Goal: Task Accomplishment & Management: Use online tool/utility

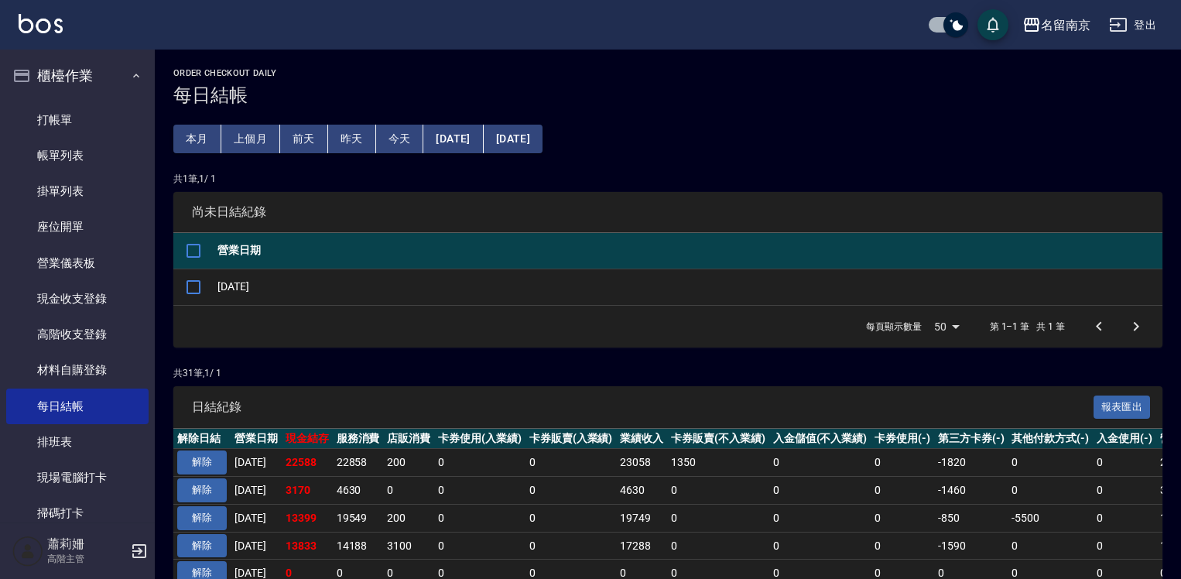
scroll to position [155, 0]
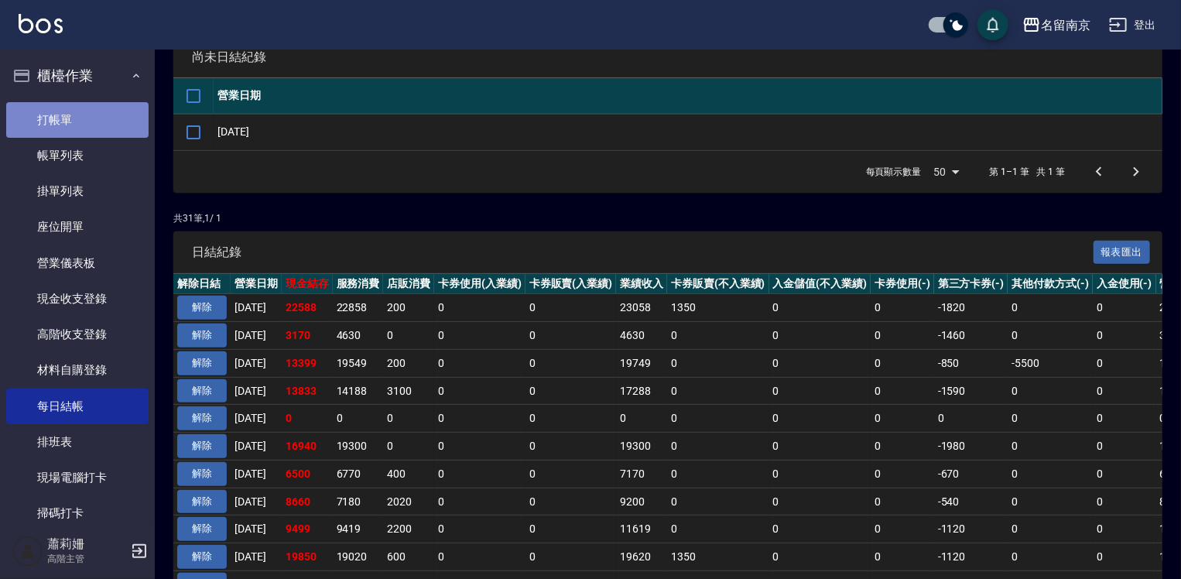
click at [84, 115] on link "打帳單" at bounding box center [77, 120] width 142 height 36
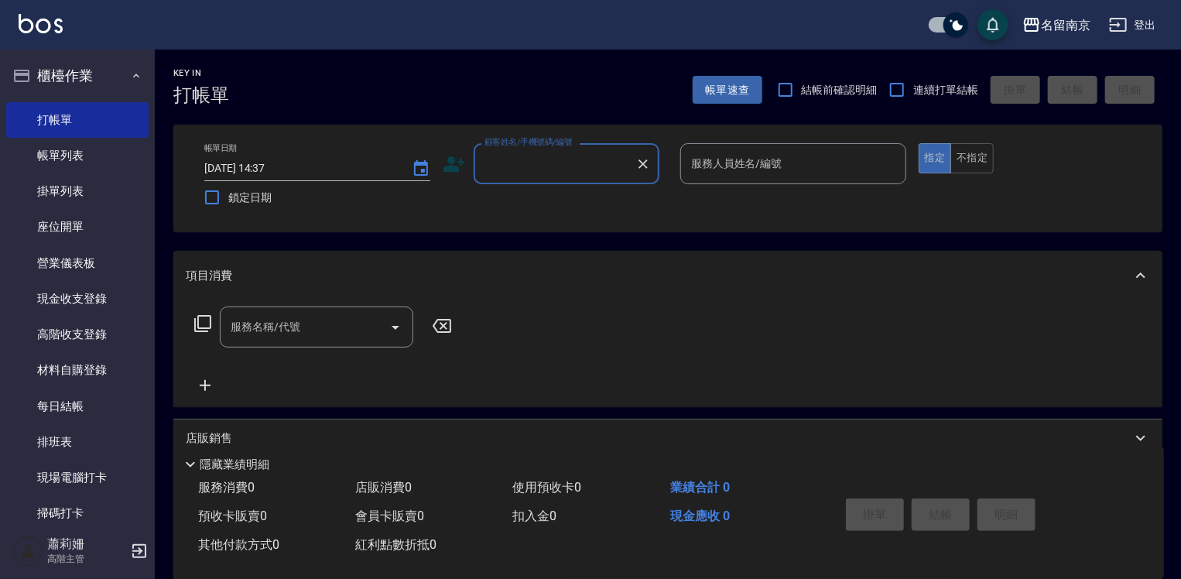
click at [571, 159] on input "顧客姓名/手機號碼/編號" at bounding box center [555, 163] width 149 height 27
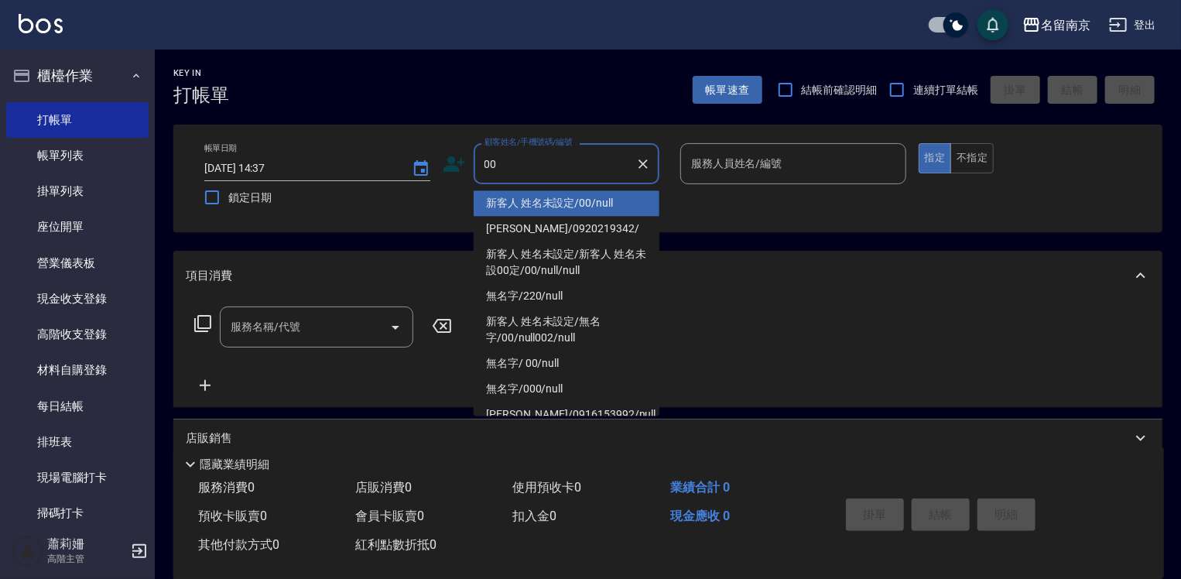
type input "新客人 姓名未設定/00/null"
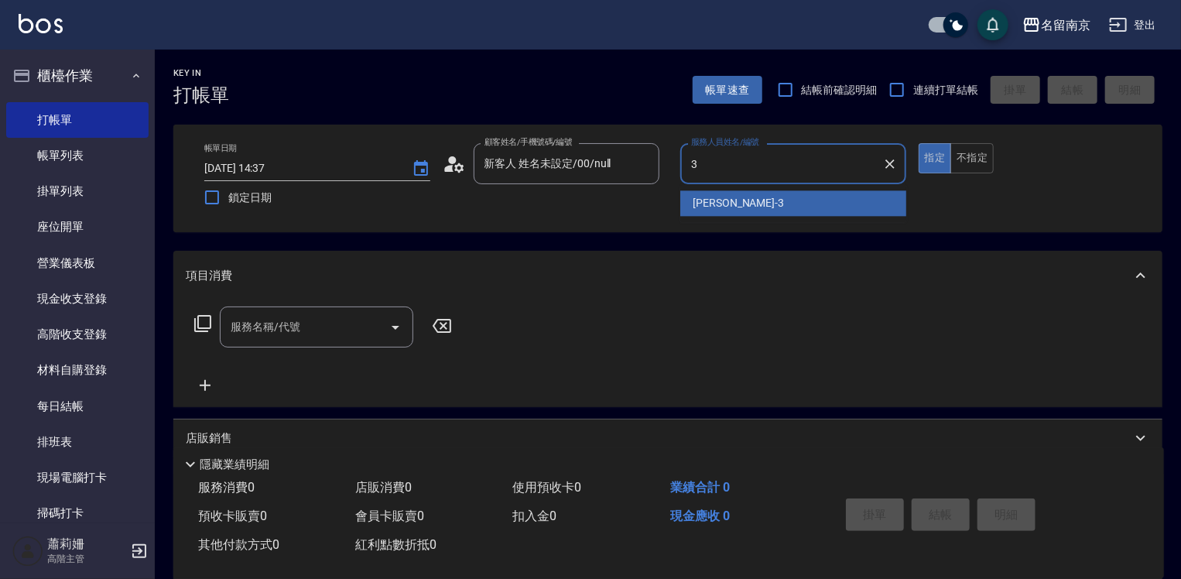
type input "3"
type button "true"
type input "[PERSON_NAME]-3"
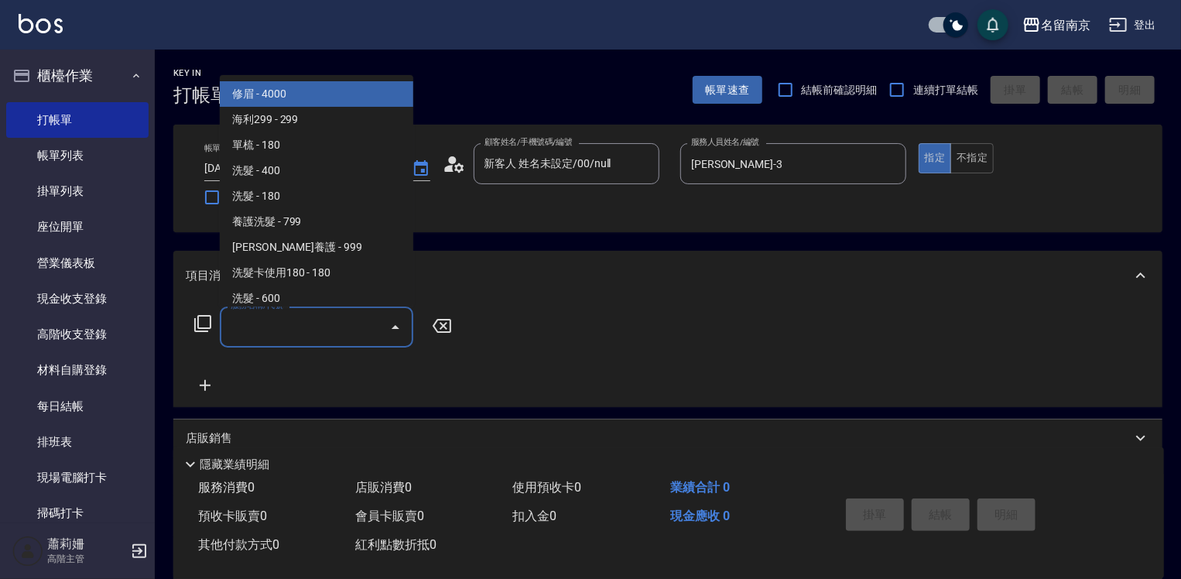
click at [318, 336] on input "服務名稱/代號" at bounding box center [305, 327] width 156 height 27
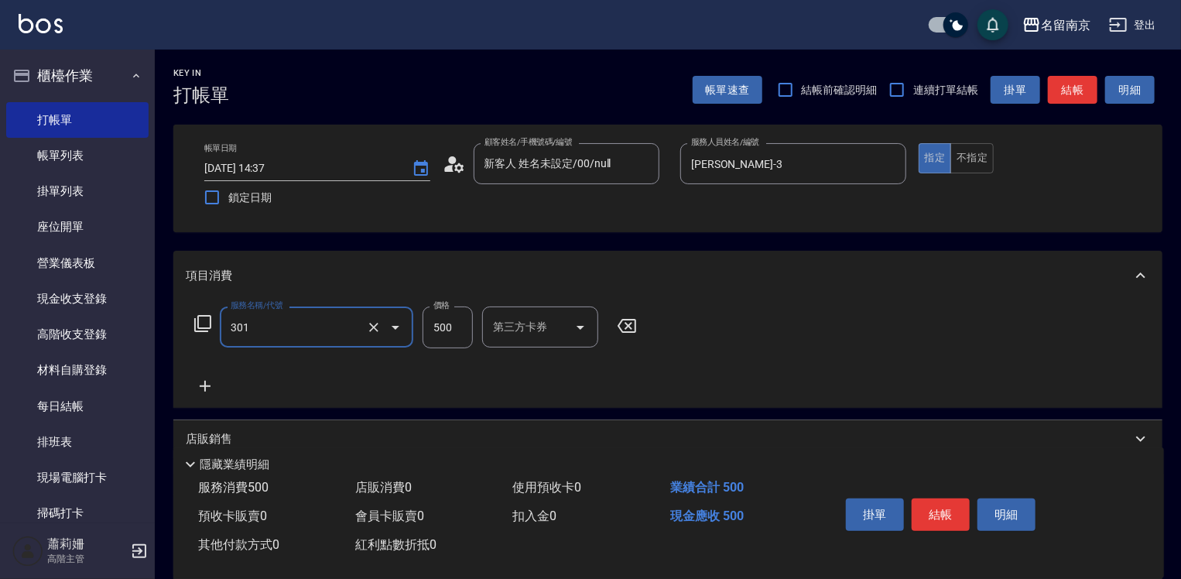
type input "剪髮(301)"
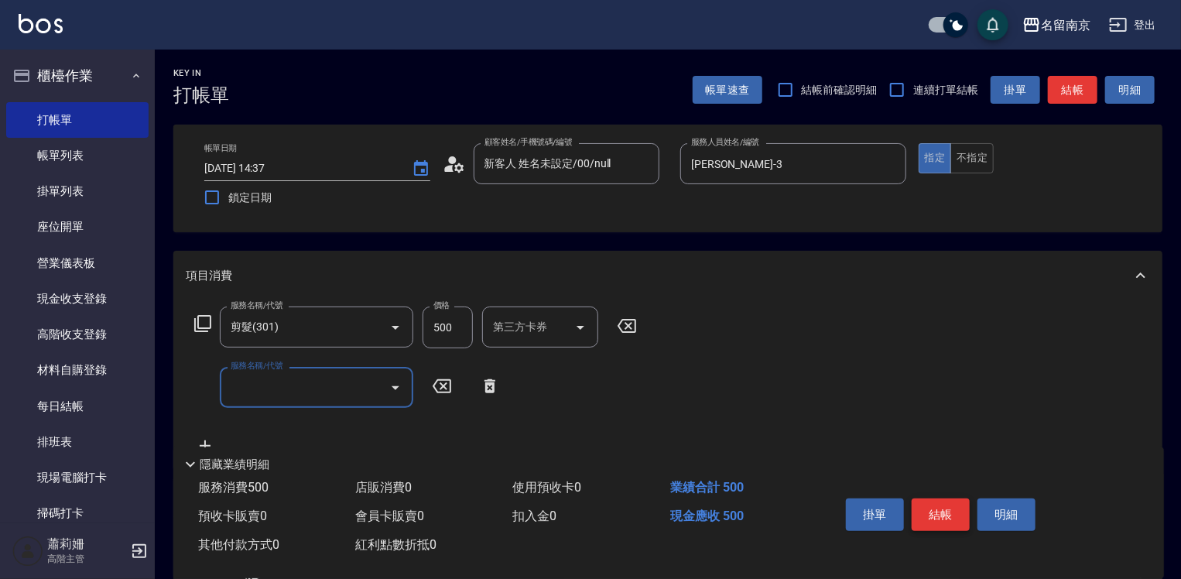
click at [940, 509] on button "結帳" at bounding box center [941, 515] width 58 height 33
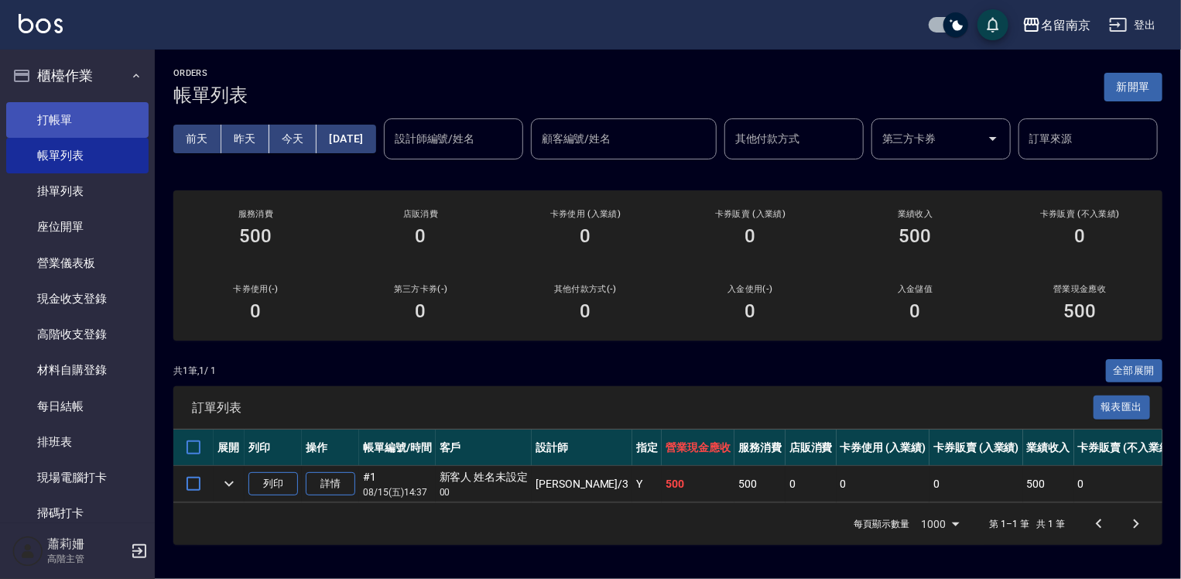
click at [58, 112] on link "打帳單" at bounding box center [77, 120] width 142 height 36
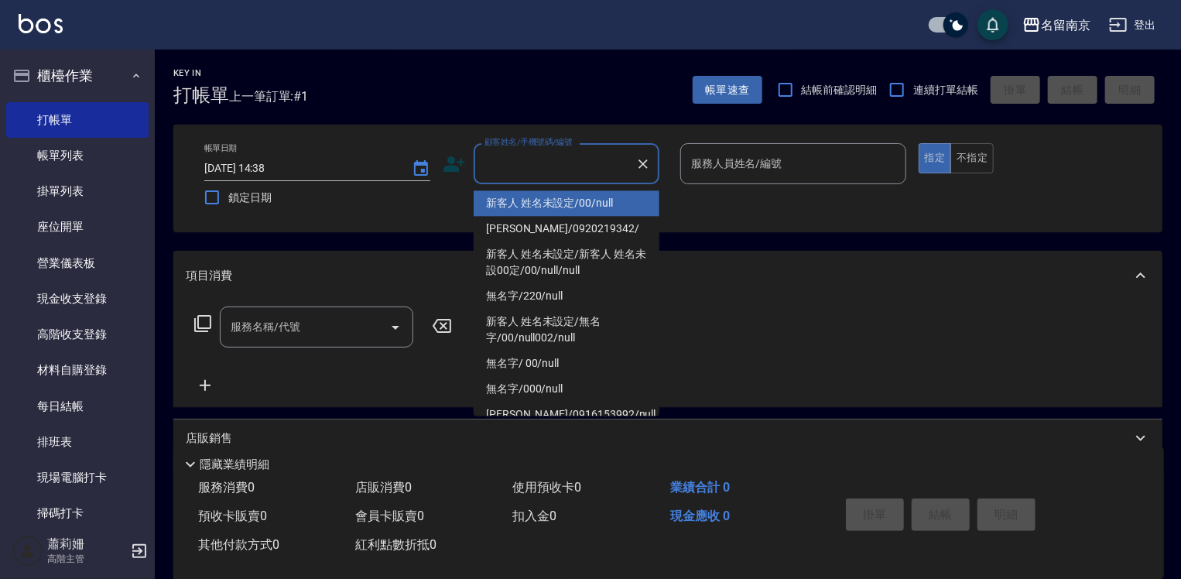
click at [551, 161] on input "顧客姓名/手機號碼/編號" at bounding box center [555, 163] width 149 height 27
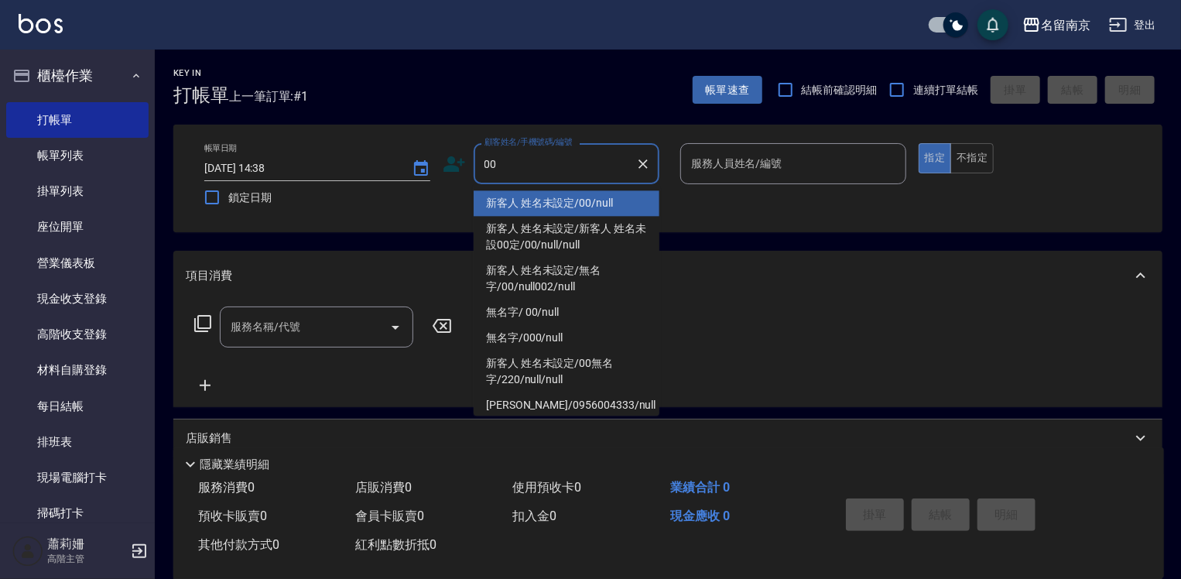
type input "新客人 姓名未設定/00/null"
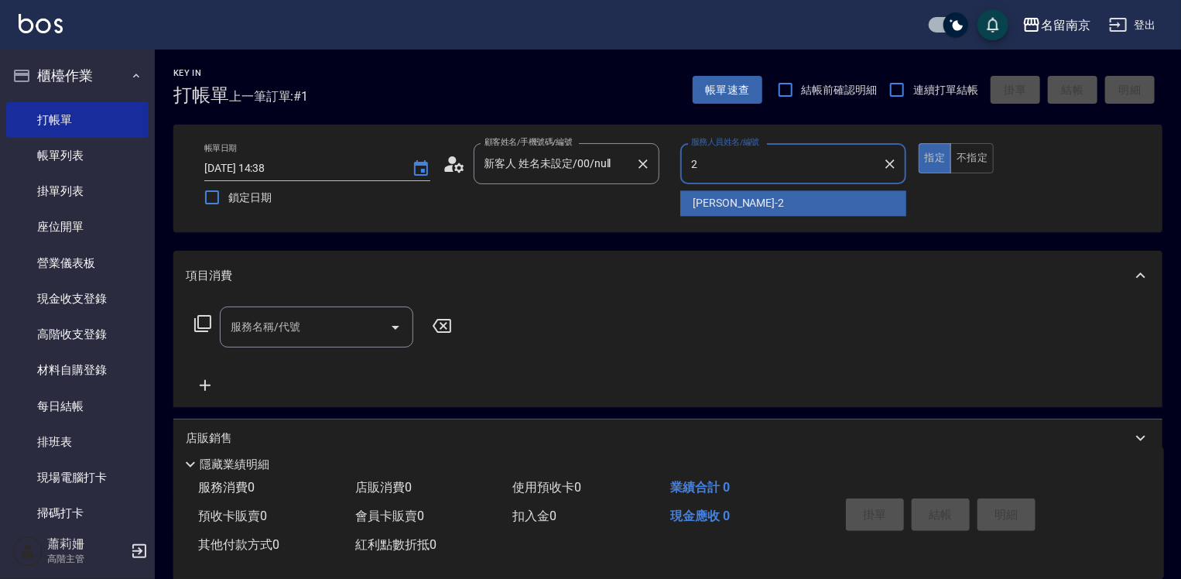
type input "[PERSON_NAME]-2"
type button "true"
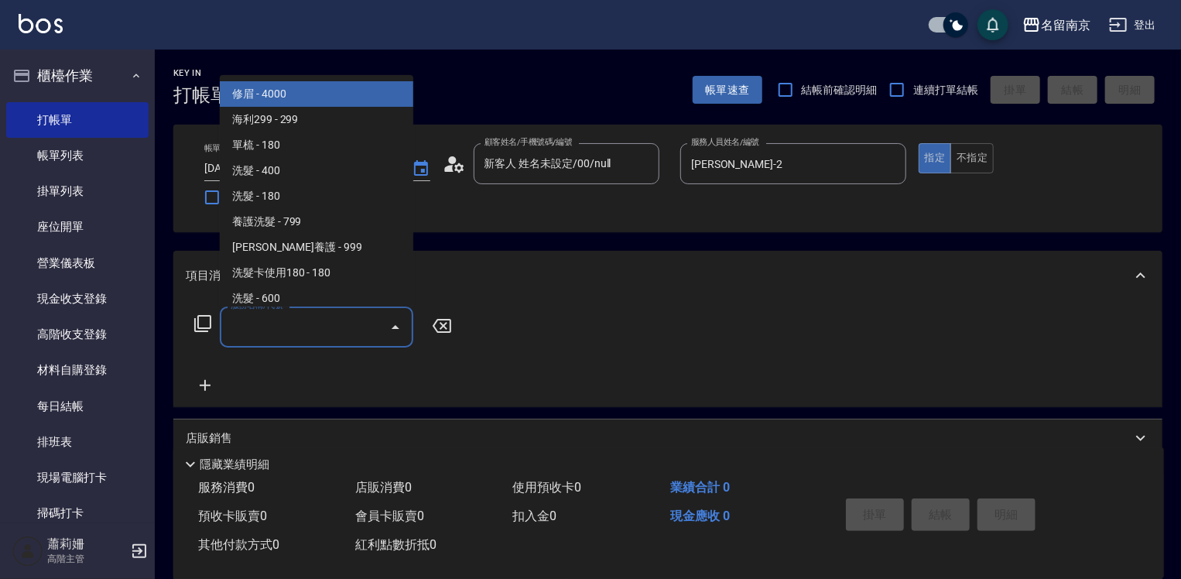
drag, startPoint x: 286, startPoint y: 331, endPoint x: 301, endPoint y: 331, distance: 15.5
click at [300, 331] on input "服務名稱/代號" at bounding box center [305, 327] width 156 height 27
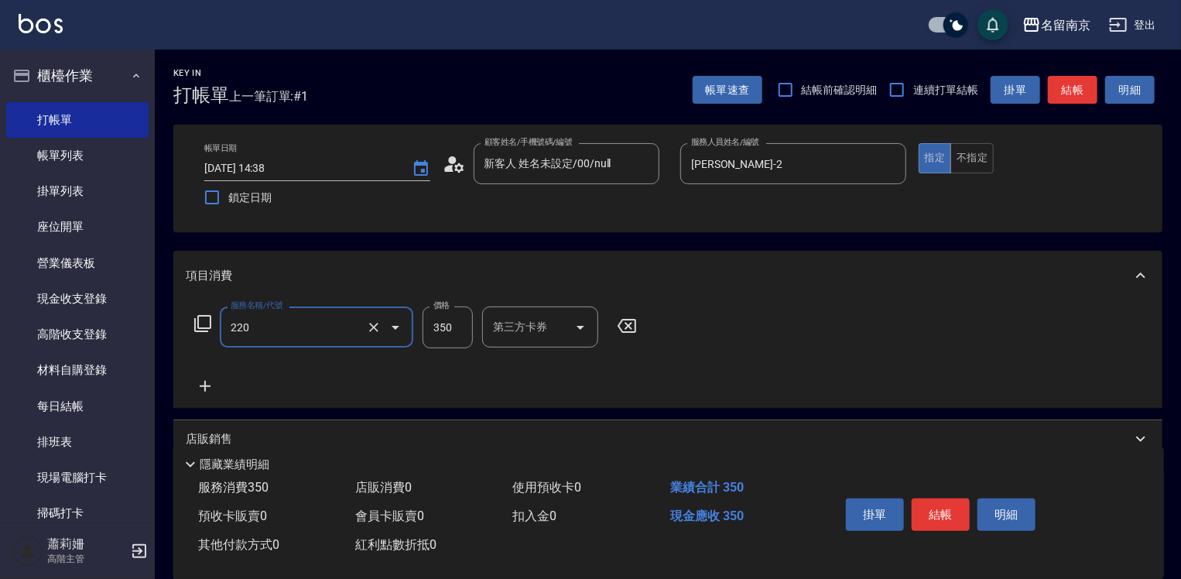
type input "洗髮(220)"
type input "350"
type input "[PERSON_NAME]-2"
click at [201, 381] on icon at bounding box center [205, 386] width 39 height 19
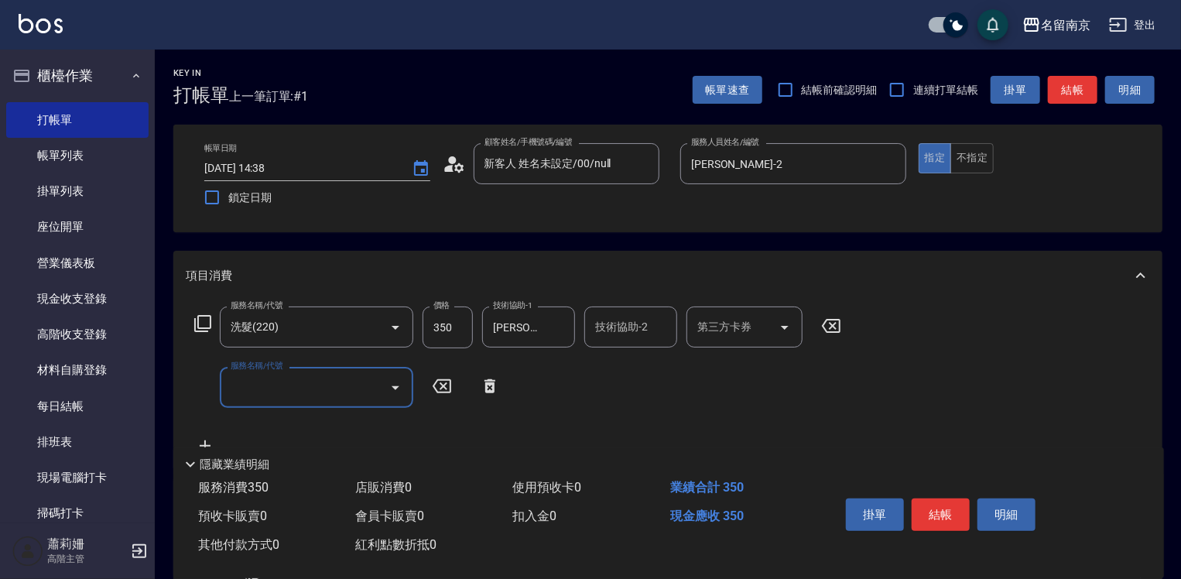
click at [248, 390] on input "服務名稱/代號" at bounding box center [305, 387] width 156 height 27
type input "剪髮(301)"
type input "650"
click at [928, 506] on button "結帳" at bounding box center [941, 515] width 58 height 33
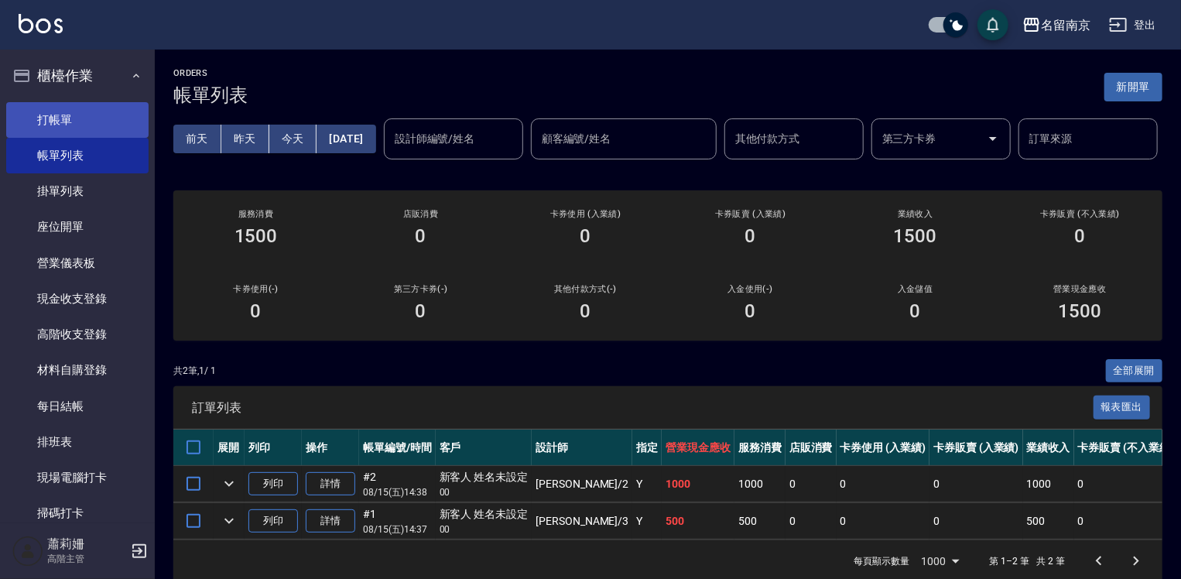
click at [39, 120] on link "打帳單" at bounding box center [77, 120] width 142 height 36
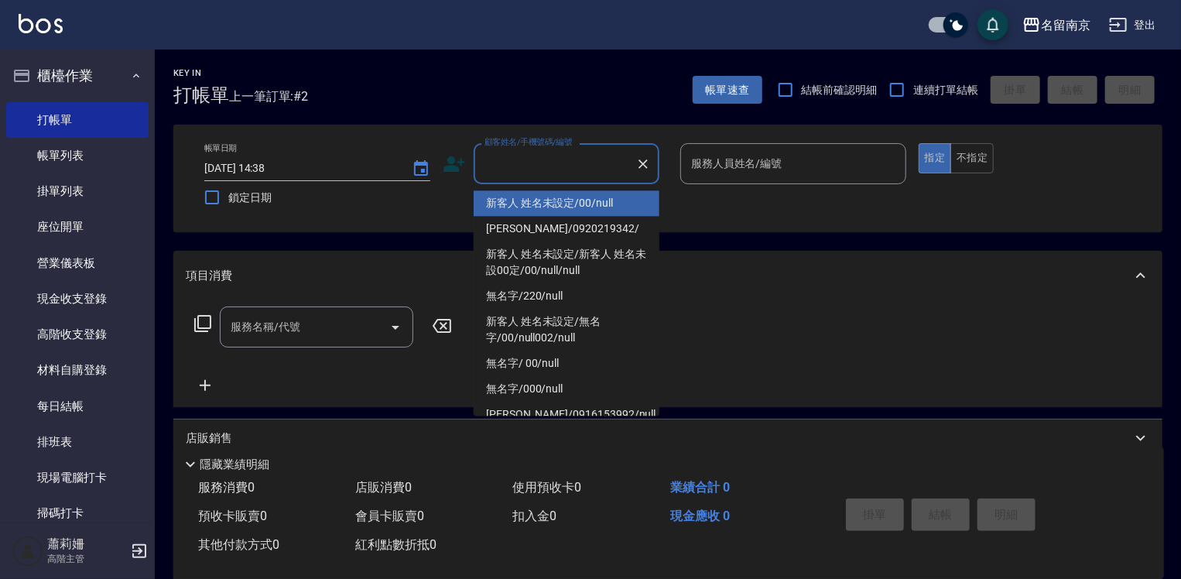
click at [582, 177] on input "顧客姓名/手機號碼/編號" at bounding box center [555, 163] width 149 height 27
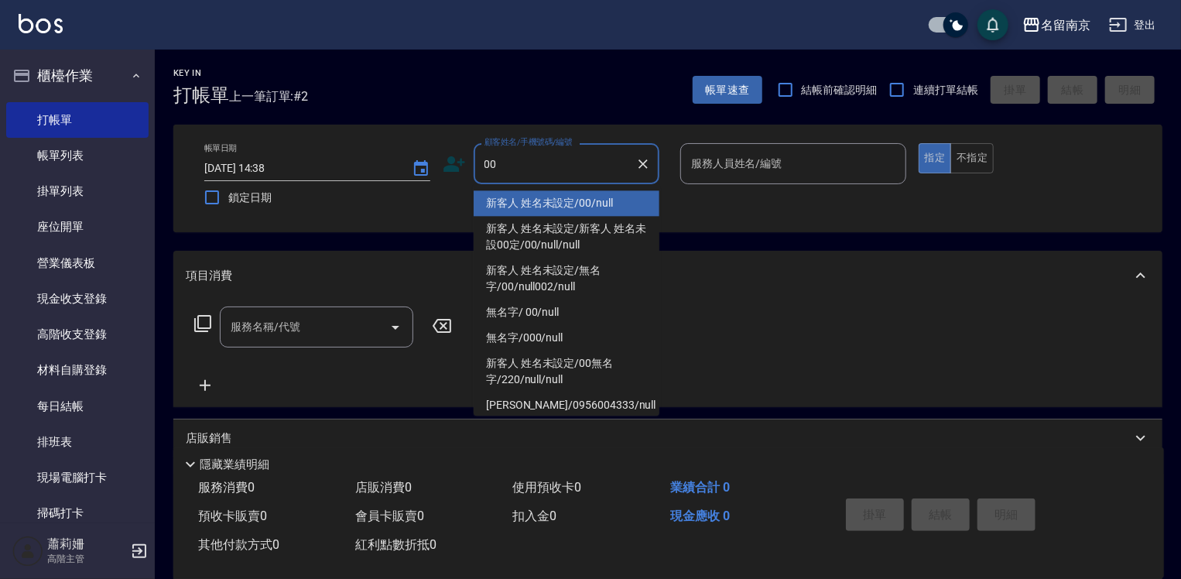
type input "新客人 姓名未設定/00/null"
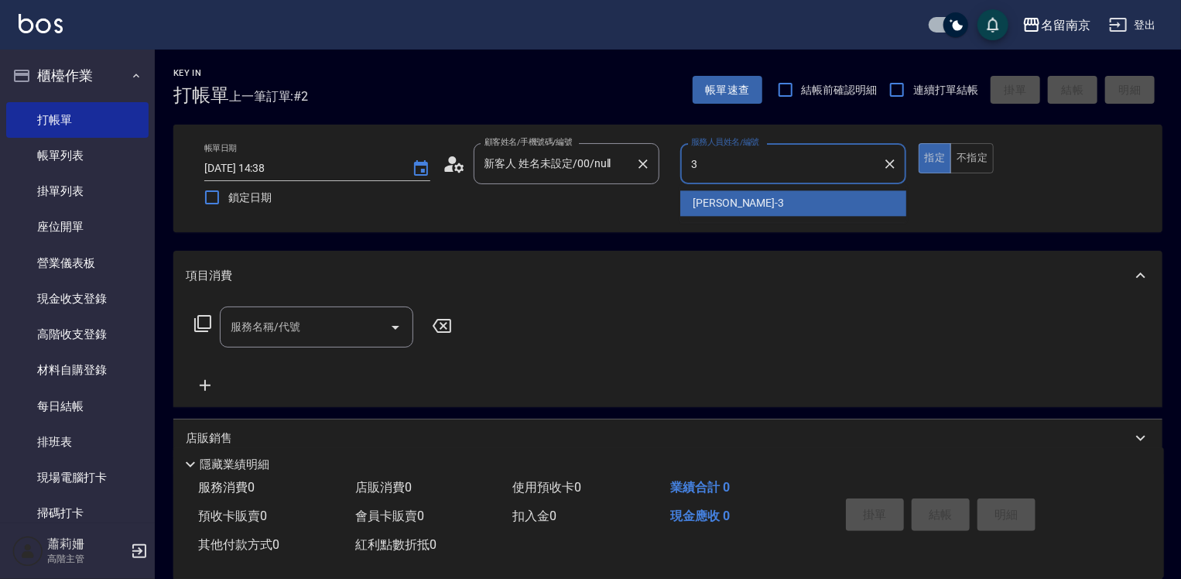
type input "[PERSON_NAME]-3"
type button "true"
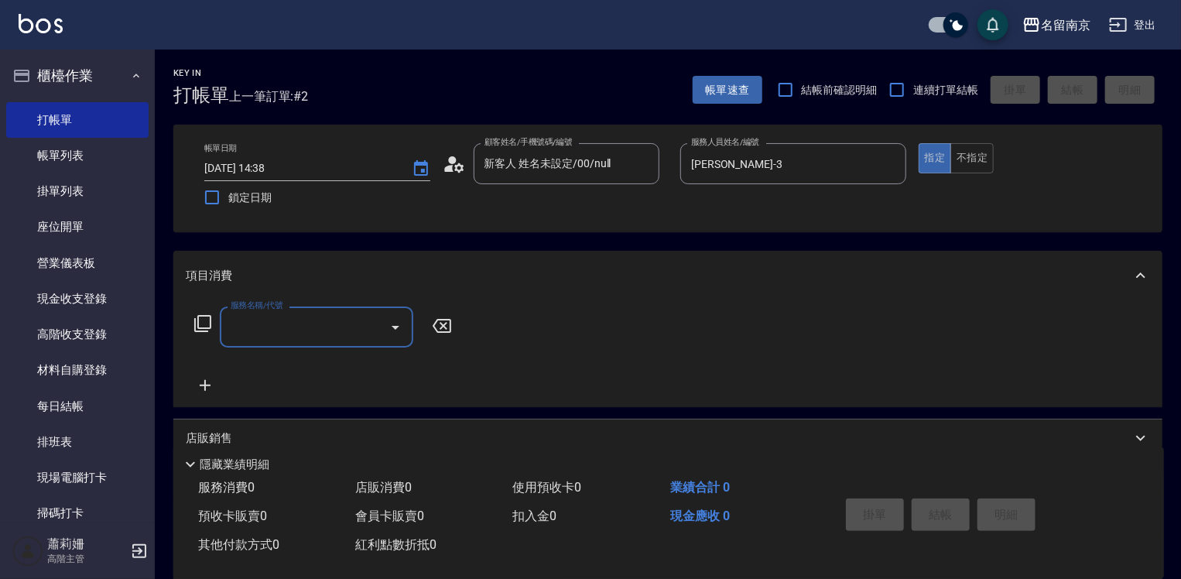
click at [320, 341] on input "服務名稱/代號" at bounding box center [305, 327] width 156 height 27
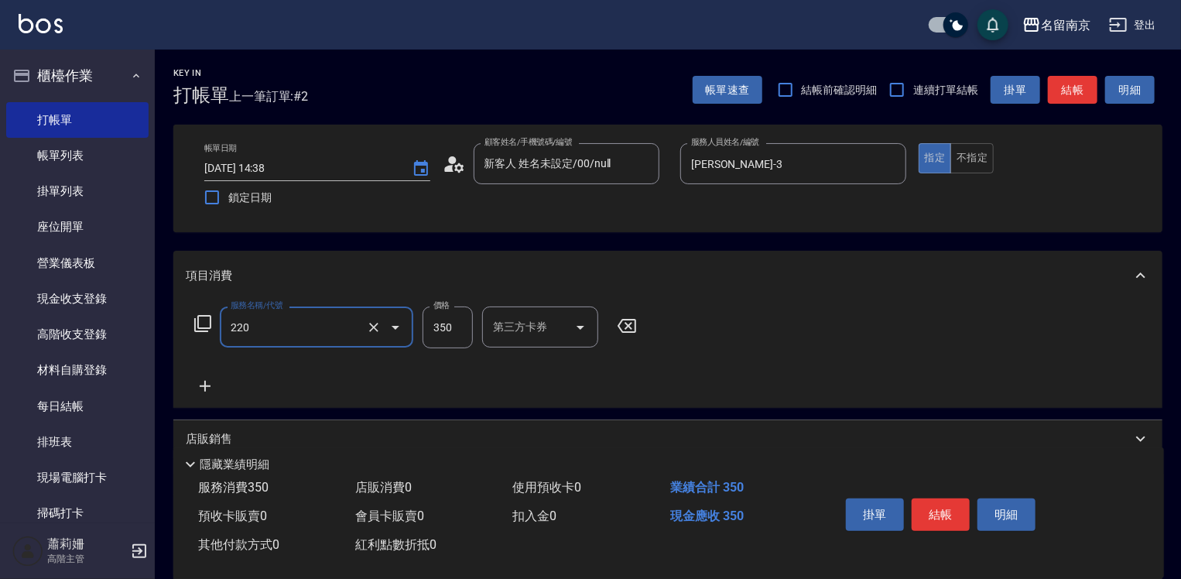
type input "洗髮(220)"
type input "350"
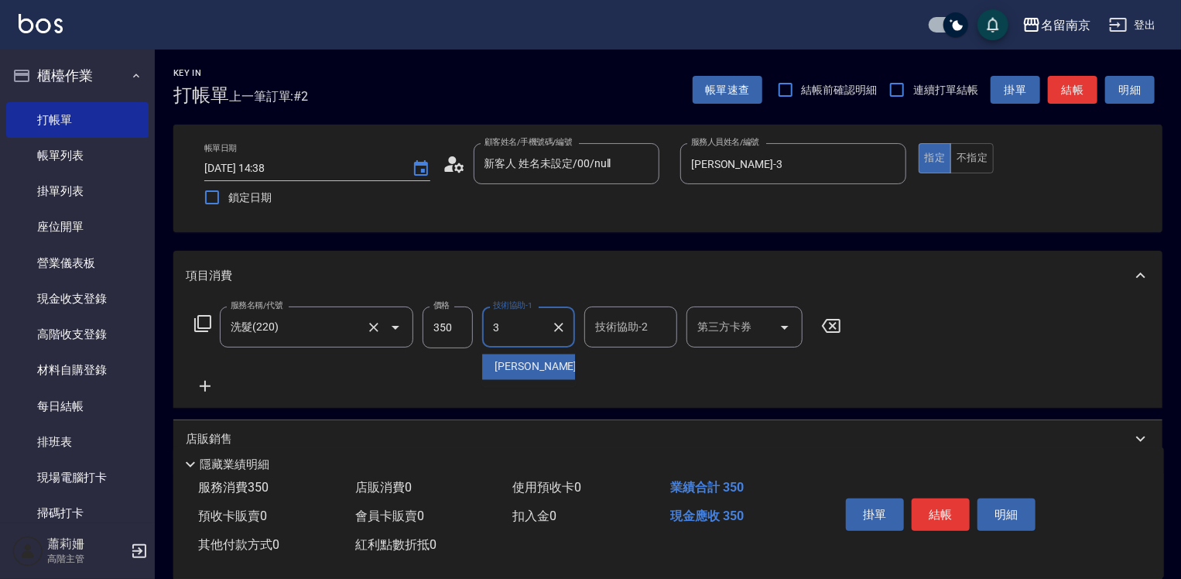
type input "[PERSON_NAME]-3"
click at [211, 386] on icon at bounding box center [205, 386] width 11 height 11
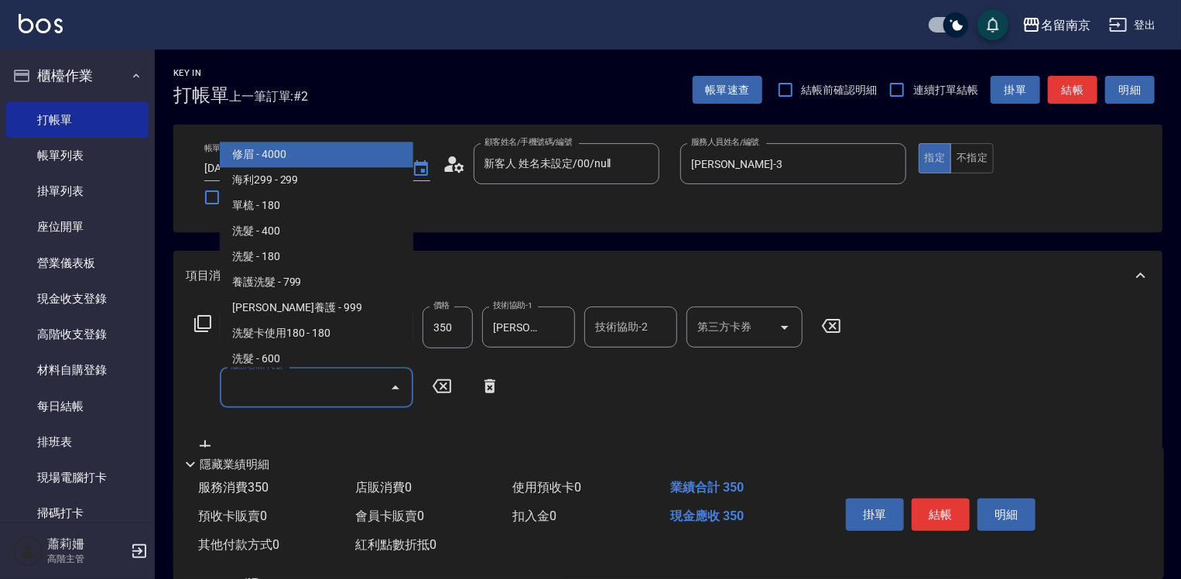
drag, startPoint x: 211, startPoint y: 386, endPoint x: 245, endPoint y: 381, distance: 35.1
click at [245, 381] on input "服務名稱/代號" at bounding box center [305, 387] width 156 height 27
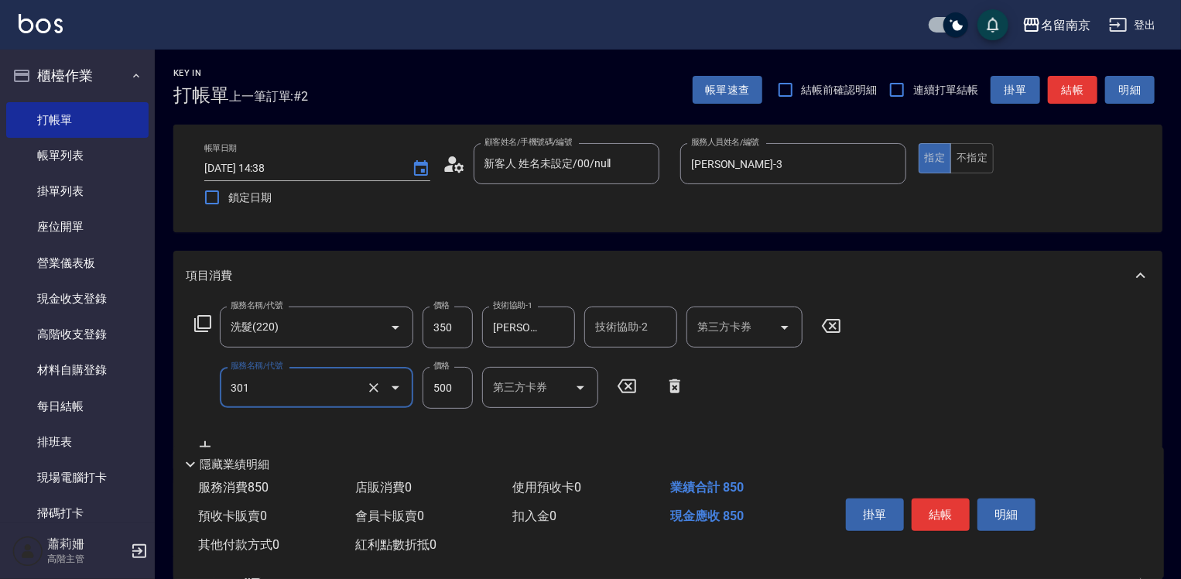
type input "剪髮(301)"
type input "550"
click at [205, 318] on icon at bounding box center [203, 323] width 19 height 19
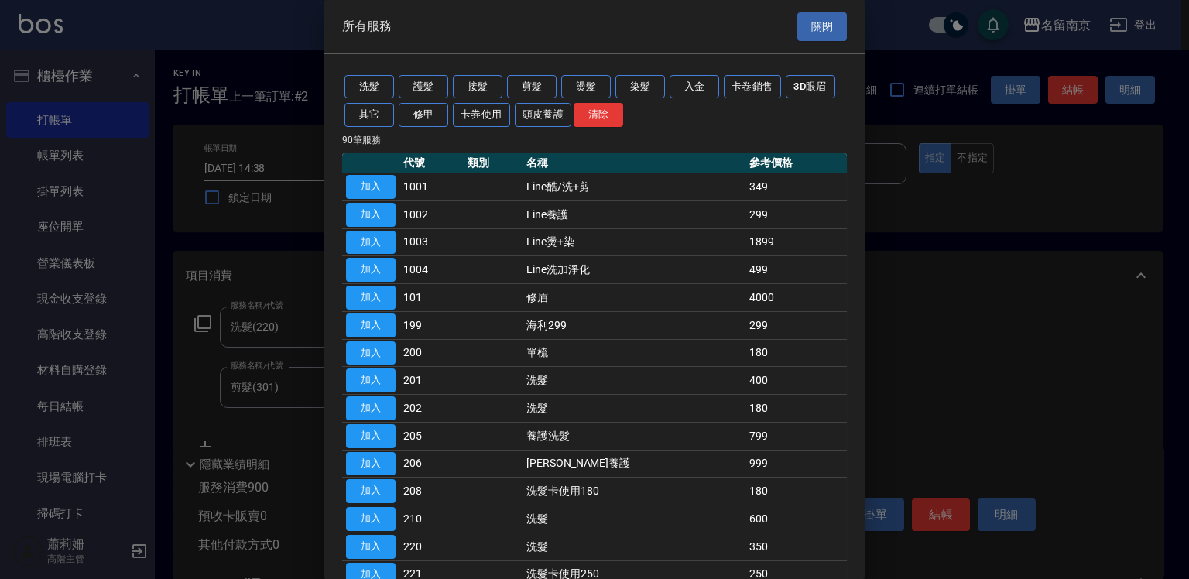
click at [786, 26] on div "所有服務 關閉" at bounding box center [595, 26] width 542 height 53
click at [825, 34] on button "關閉" at bounding box center [822, 26] width 50 height 29
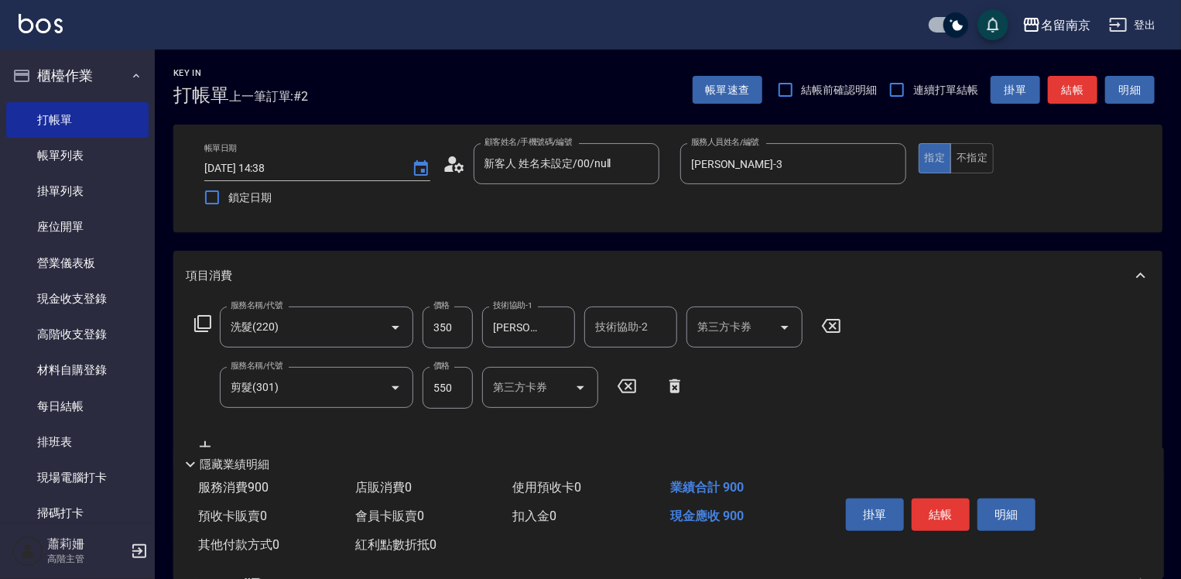
scroll to position [232, 0]
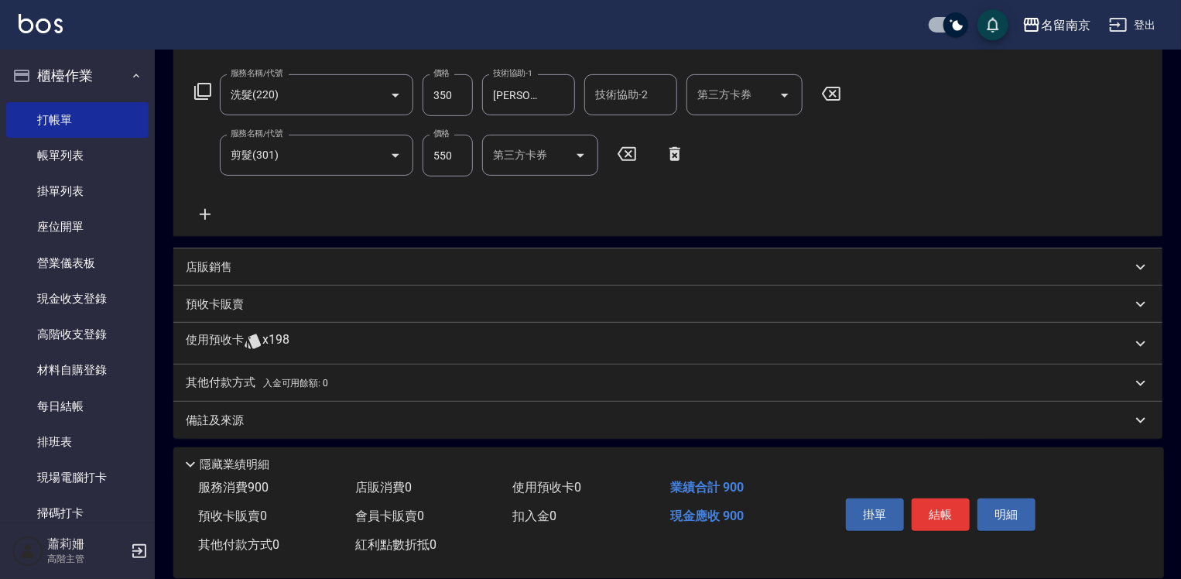
click at [204, 213] on icon at bounding box center [205, 214] width 11 height 11
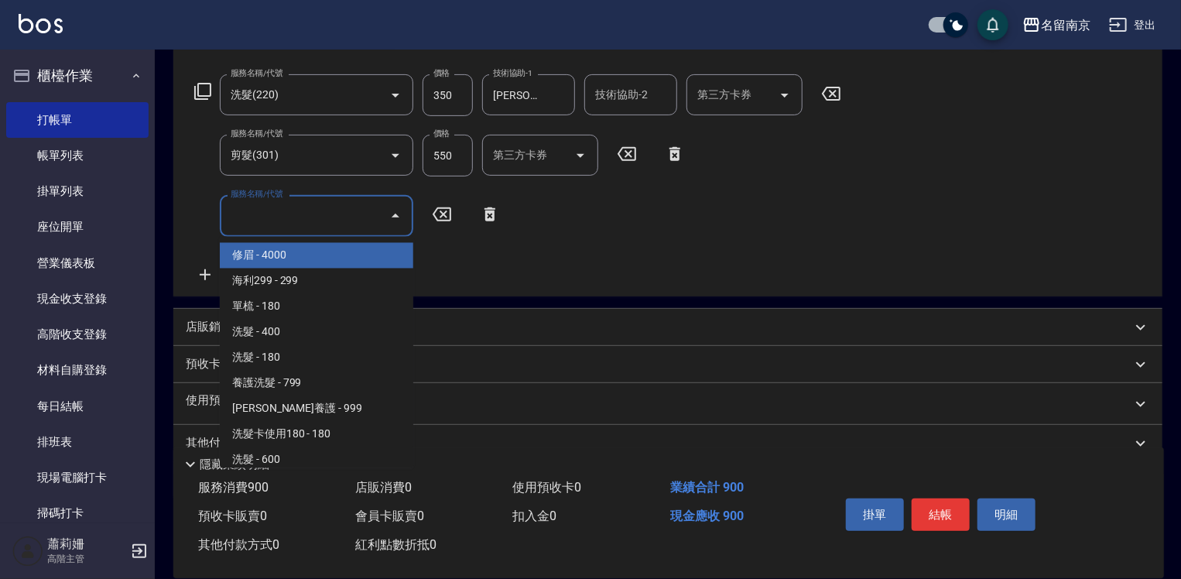
click at [244, 225] on input "服務名稱/代號" at bounding box center [305, 215] width 156 height 27
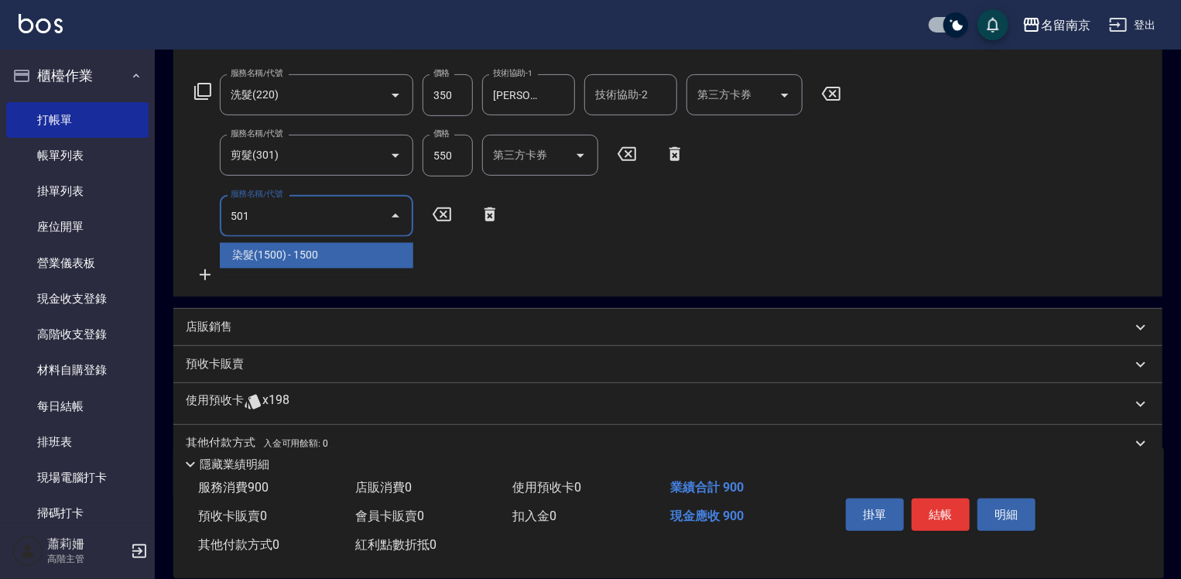
type input "染髮(1500)(501)"
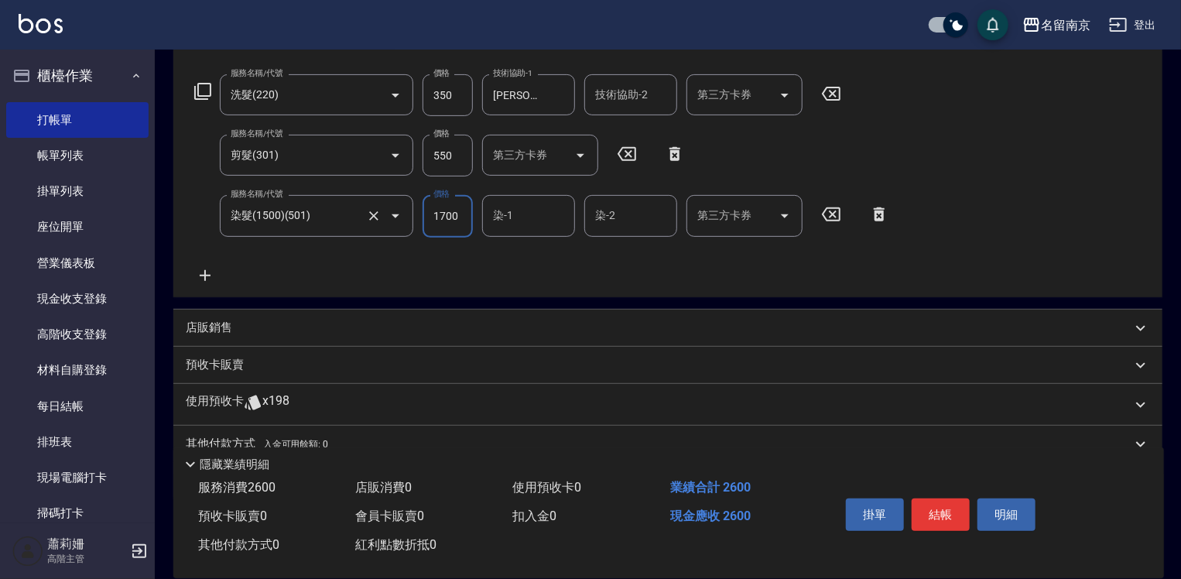
type input "1700"
click at [526, 214] on input "染-1" at bounding box center [528, 215] width 79 height 27
type input "[PERSON_NAME]-3"
click at [207, 90] on icon at bounding box center [203, 91] width 19 height 19
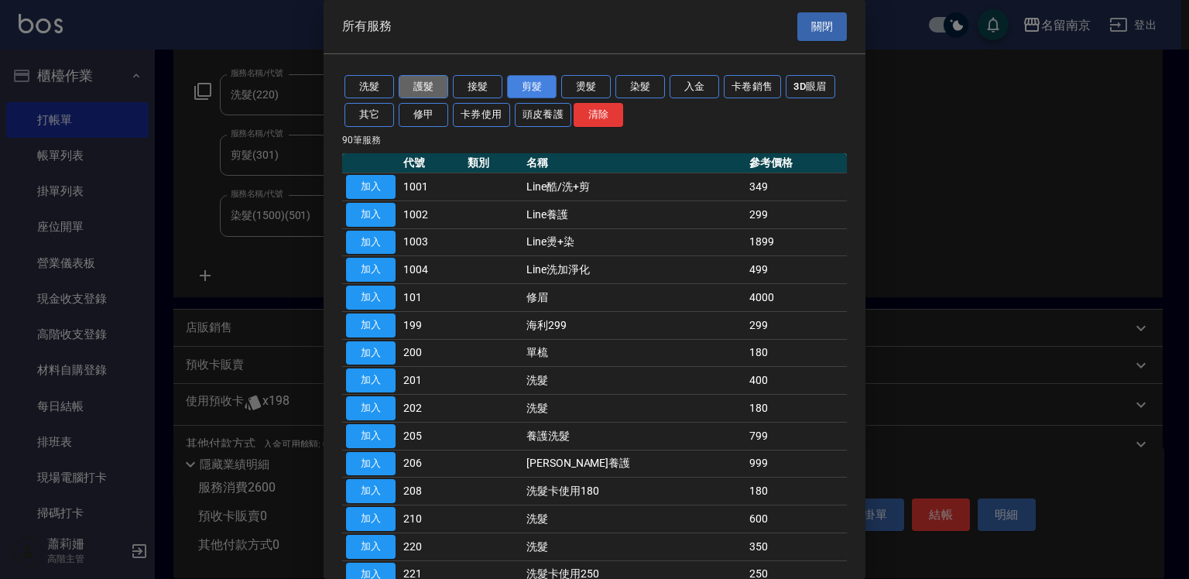
drag, startPoint x: 430, startPoint y: 83, endPoint x: 517, endPoint y: 81, distance: 86.7
click at [430, 81] on button "護髮" at bounding box center [424, 87] width 50 height 24
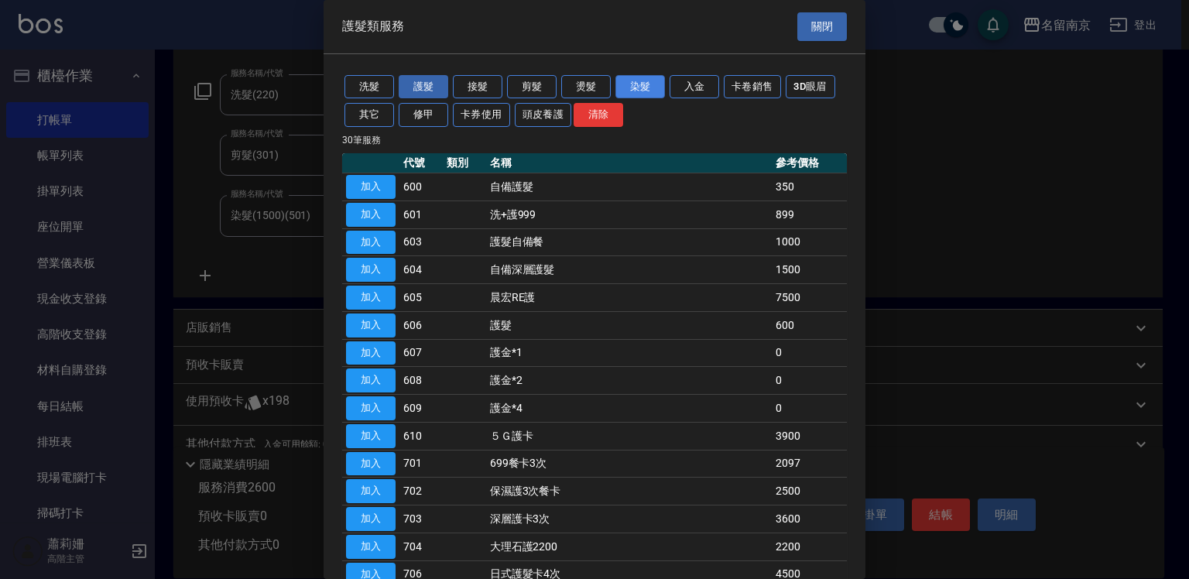
click at [641, 84] on button "染髮" at bounding box center [641, 87] width 50 height 24
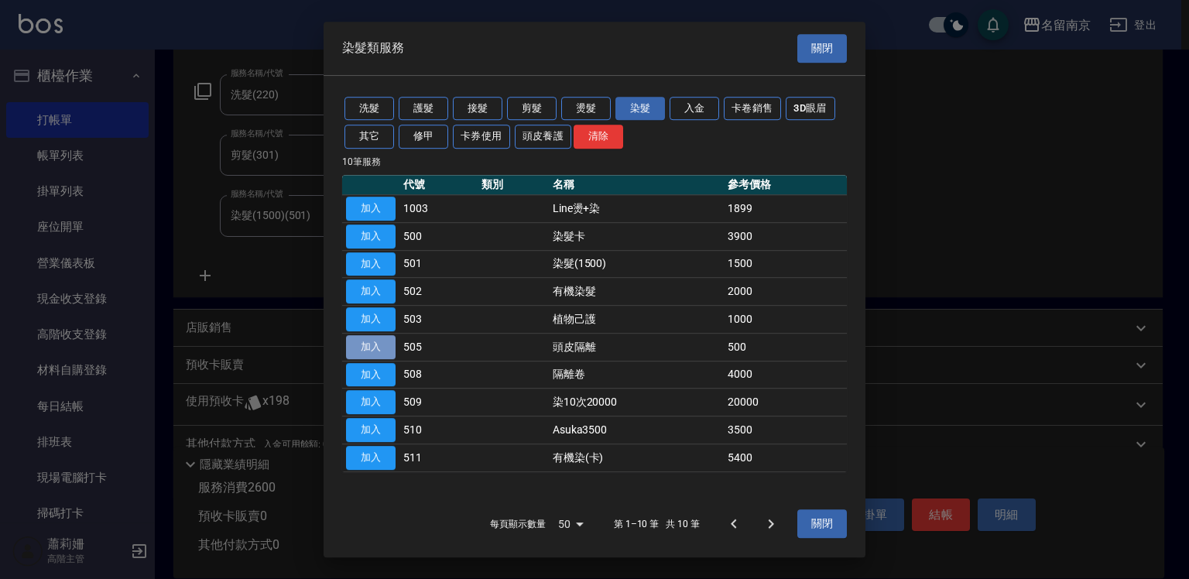
click at [374, 345] on button "加入" at bounding box center [371, 347] width 50 height 24
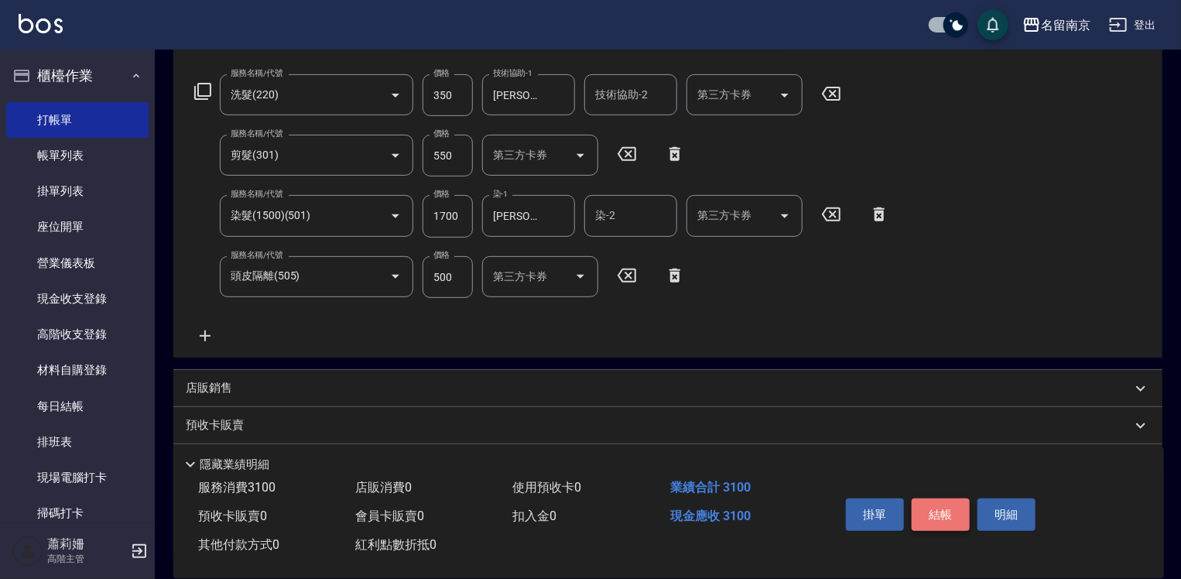
click at [931, 508] on button "結帳" at bounding box center [941, 515] width 58 height 33
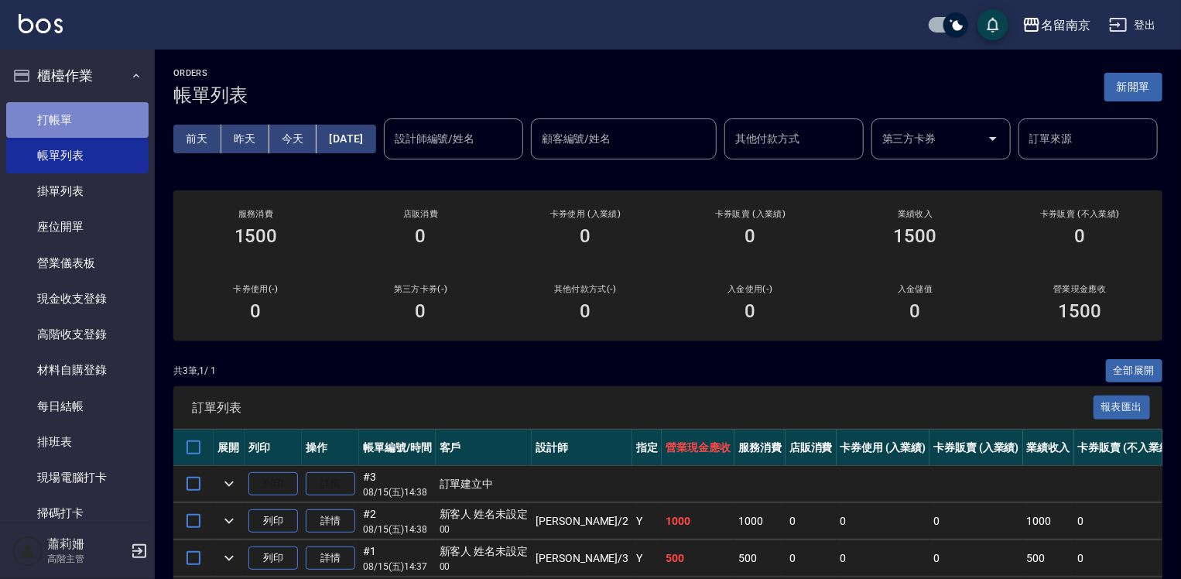
click at [97, 121] on link "打帳單" at bounding box center [77, 120] width 142 height 36
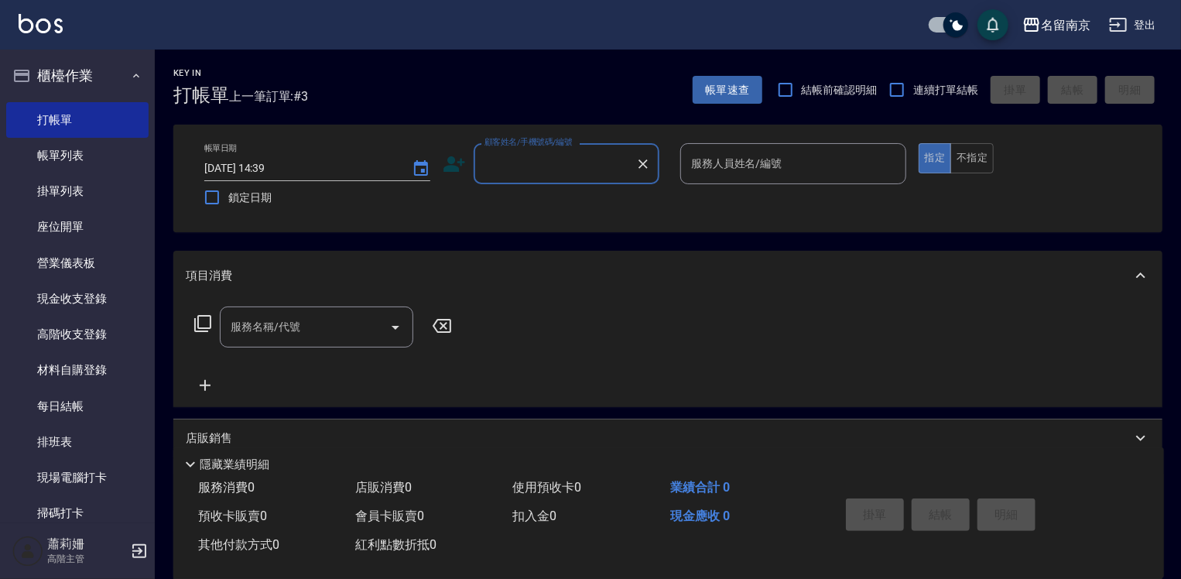
click at [566, 164] on input "顧客姓名/手機號碼/編號" at bounding box center [555, 163] width 149 height 27
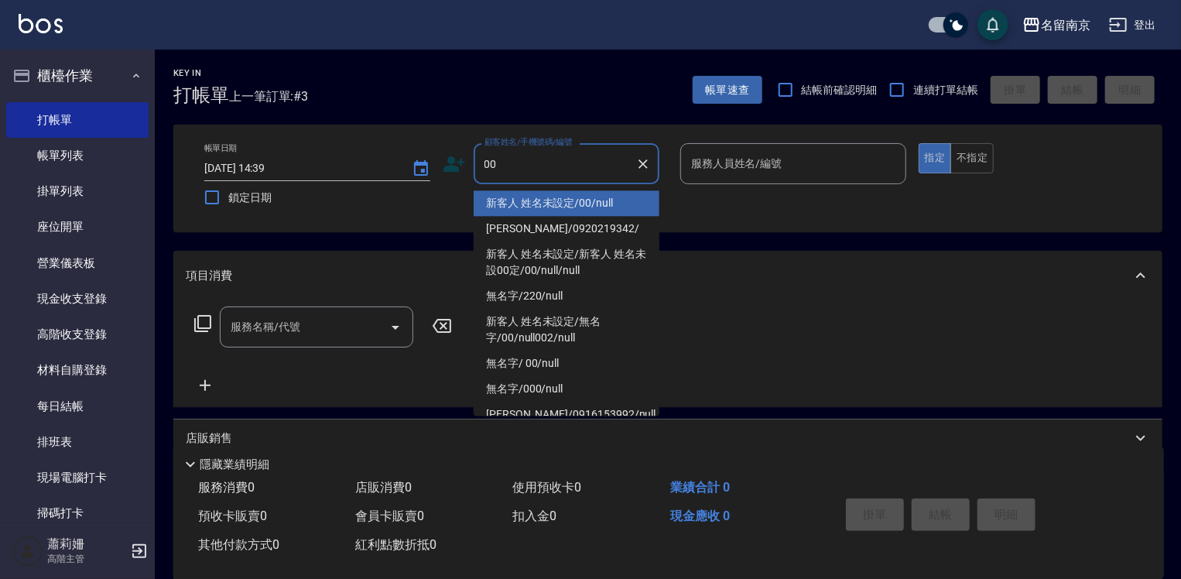
type input "新客人 姓名未設定/00/null"
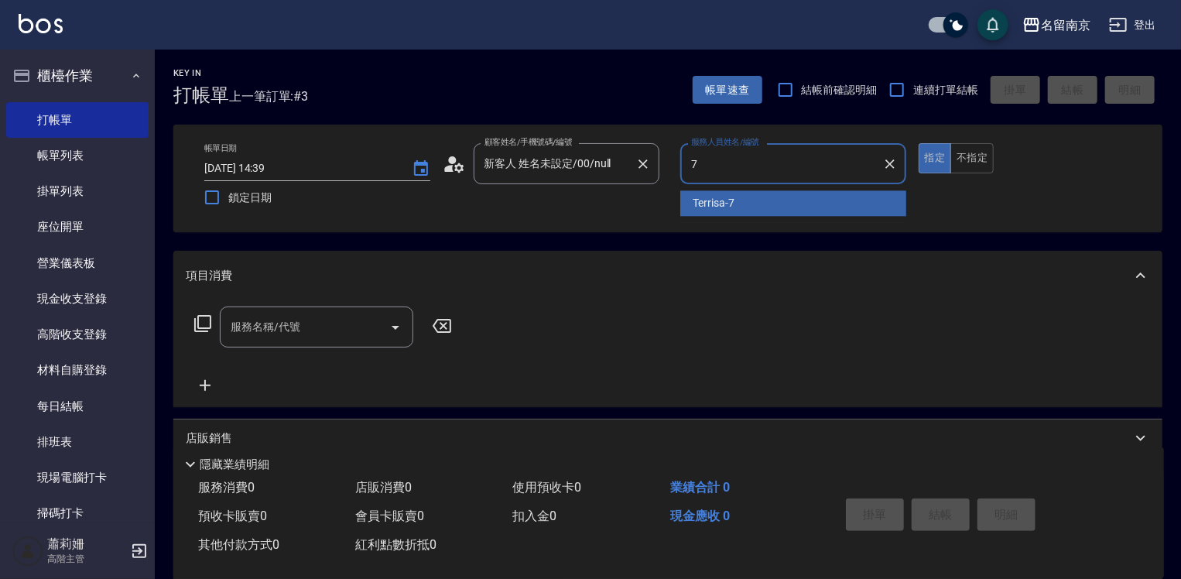
type input "Terrisa-7"
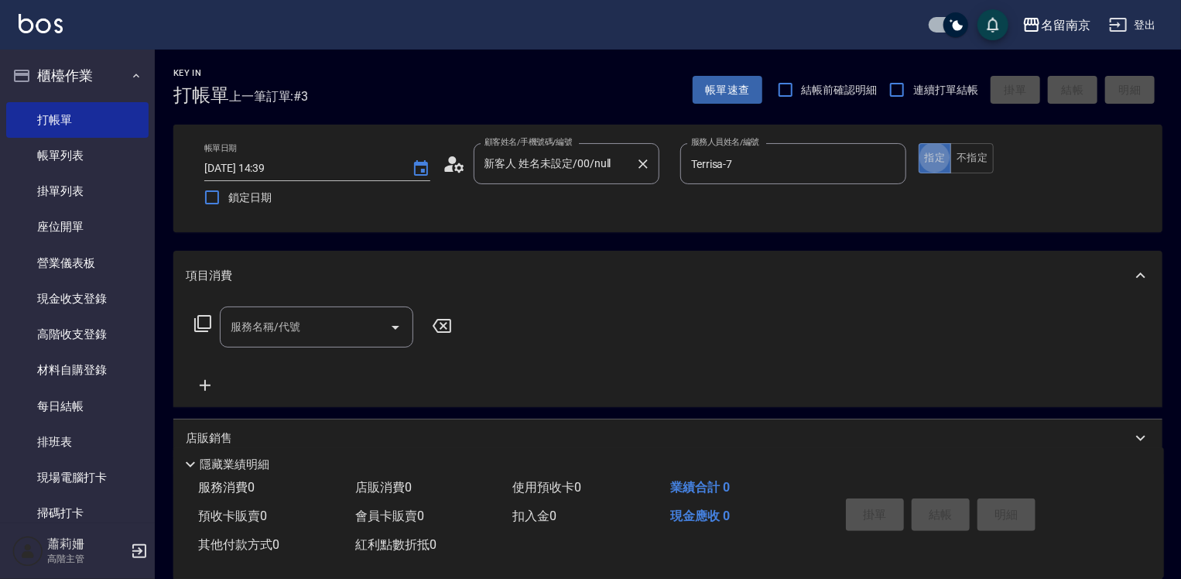
type button "true"
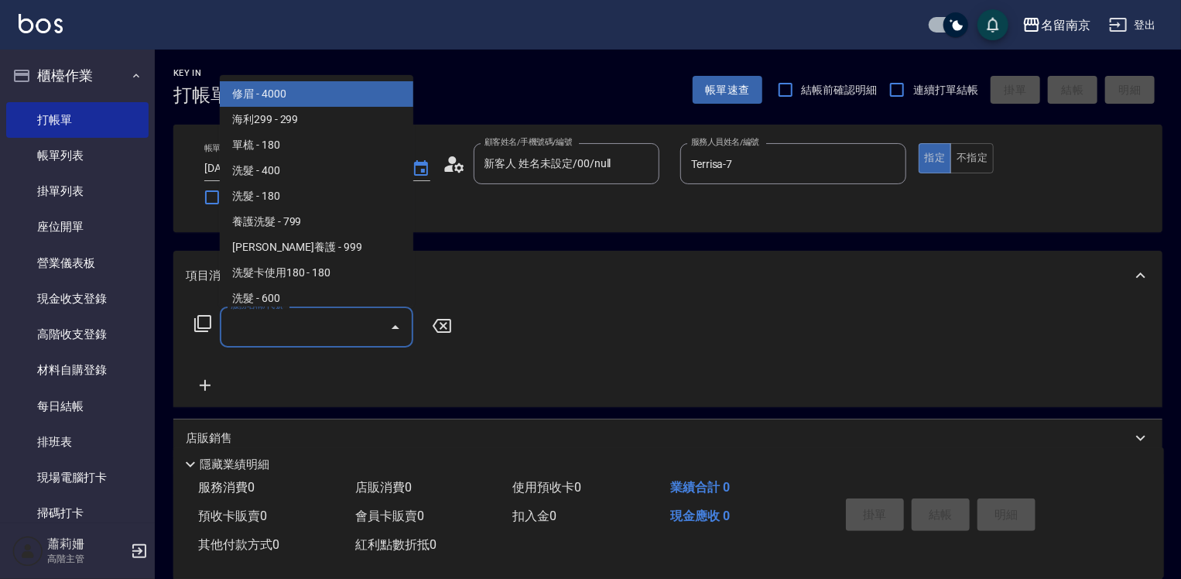
drag, startPoint x: 324, startPoint y: 332, endPoint x: 333, endPoint y: 331, distance: 9.3
click at [333, 331] on input "服務名稱/代號" at bounding box center [305, 327] width 156 height 27
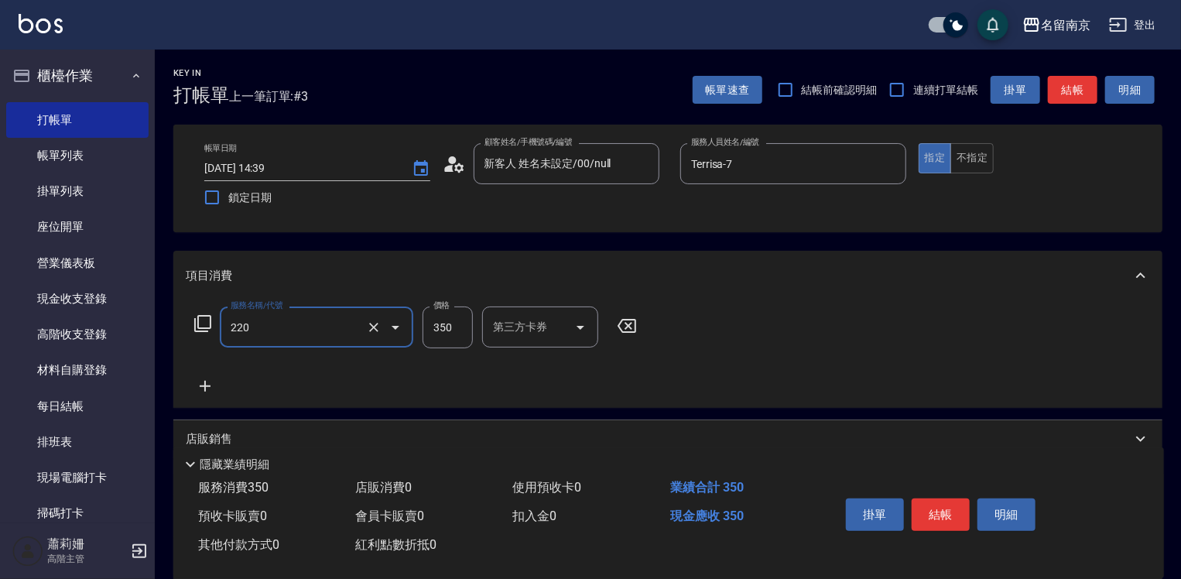
type input "洗髮(220)"
type input "350"
type input "Terrisa-7"
click at [207, 382] on icon at bounding box center [205, 386] width 39 height 19
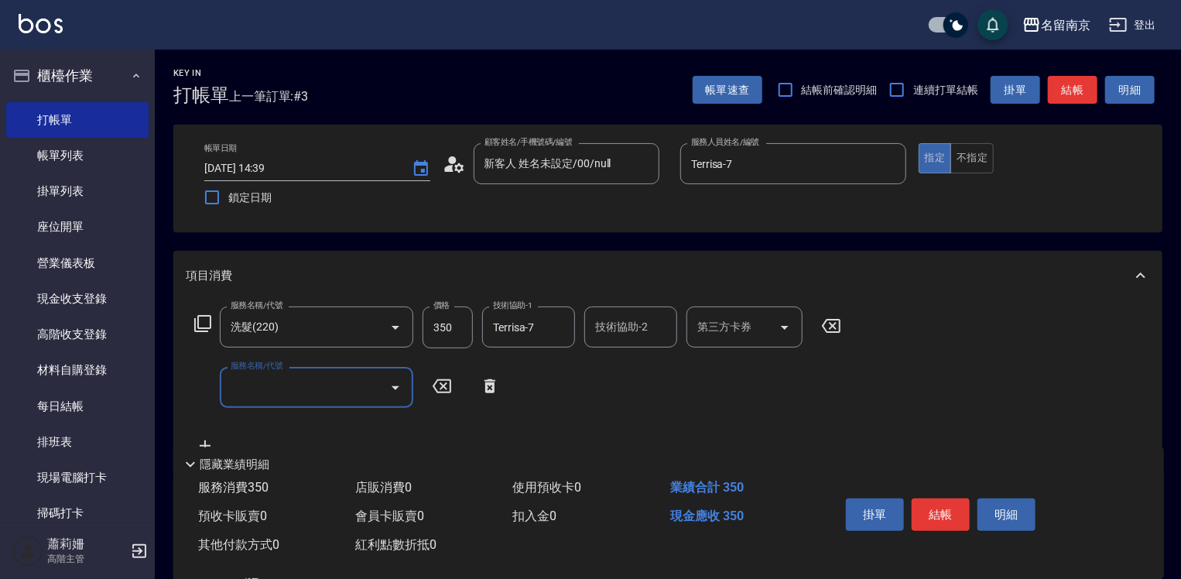
click at [249, 379] on input "服務名稱/代號" at bounding box center [305, 387] width 156 height 27
type input "剪髮(301)"
type input "650"
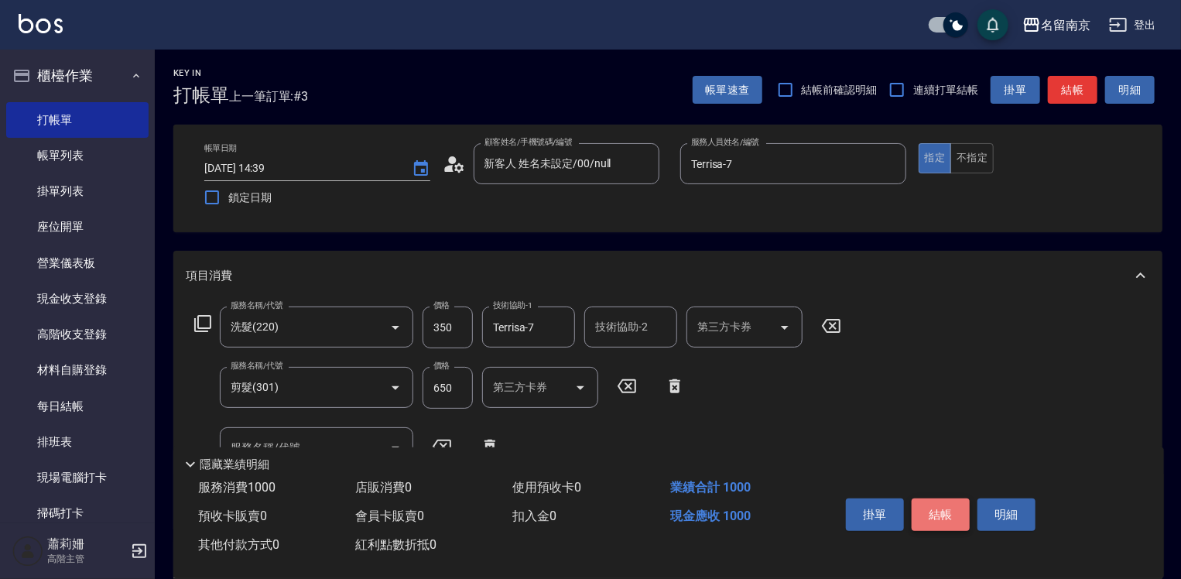
click at [937, 510] on button "結帳" at bounding box center [941, 515] width 58 height 33
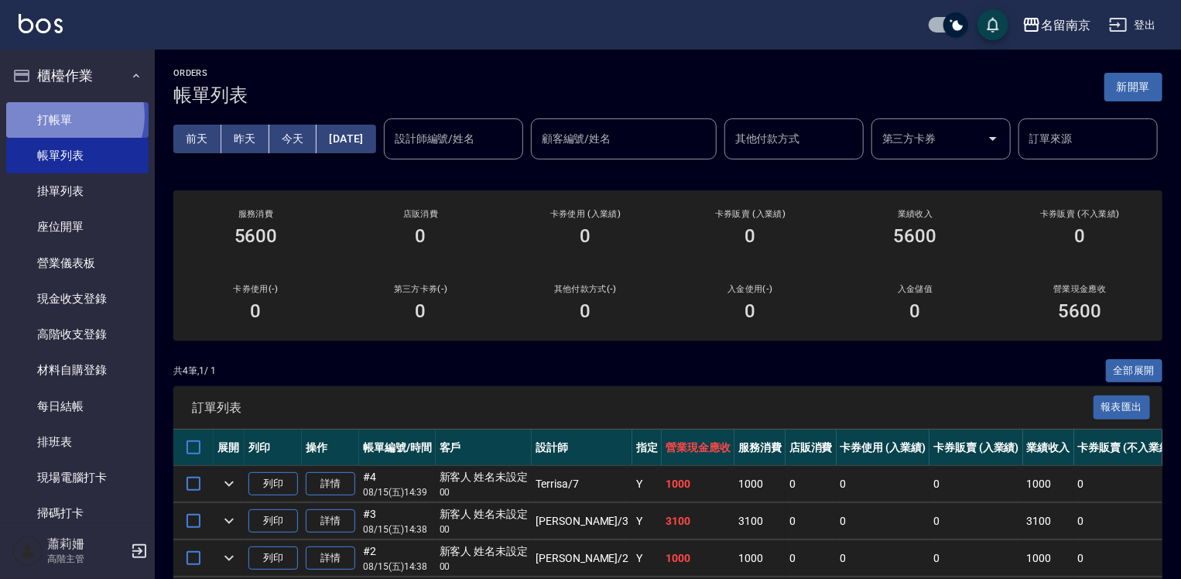
click at [68, 115] on link "打帳單" at bounding box center [77, 120] width 142 height 36
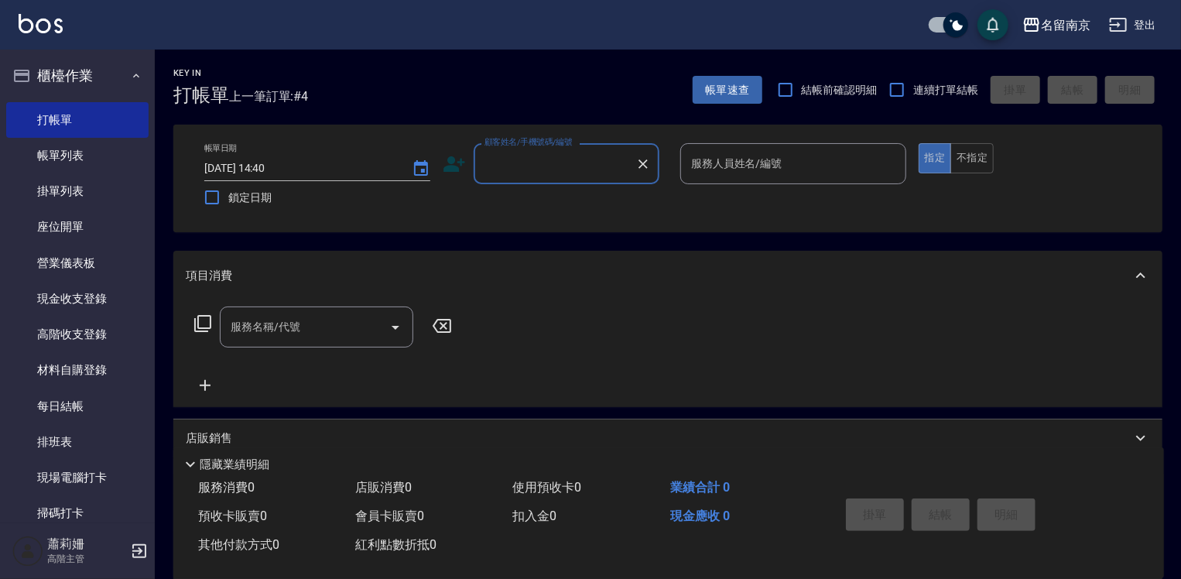
click at [609, 175] on input "顧客姓名/手機號碼/編號" at bounding box center [555, 163] width 149 height 27
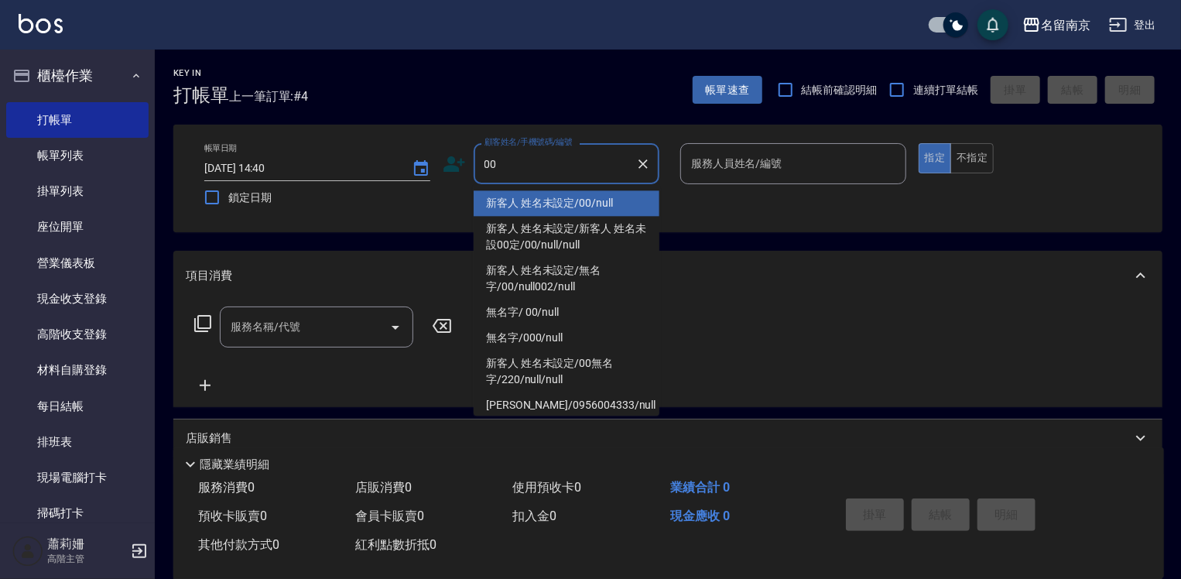
type input "新客人 姓名未設定/00/null"
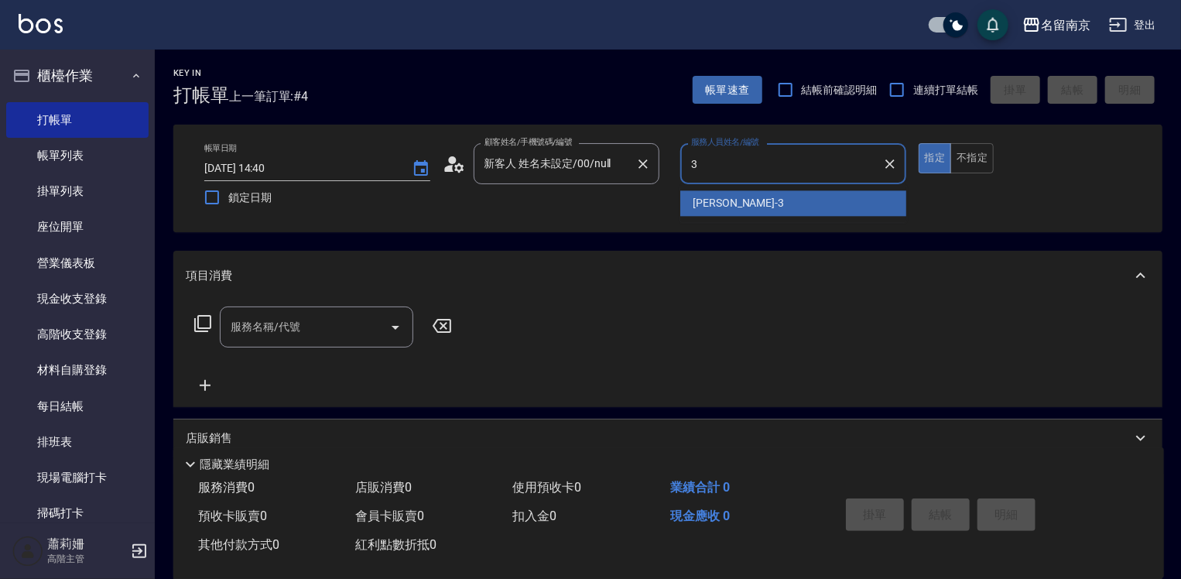
type input "[PERSON_NAME]-3"
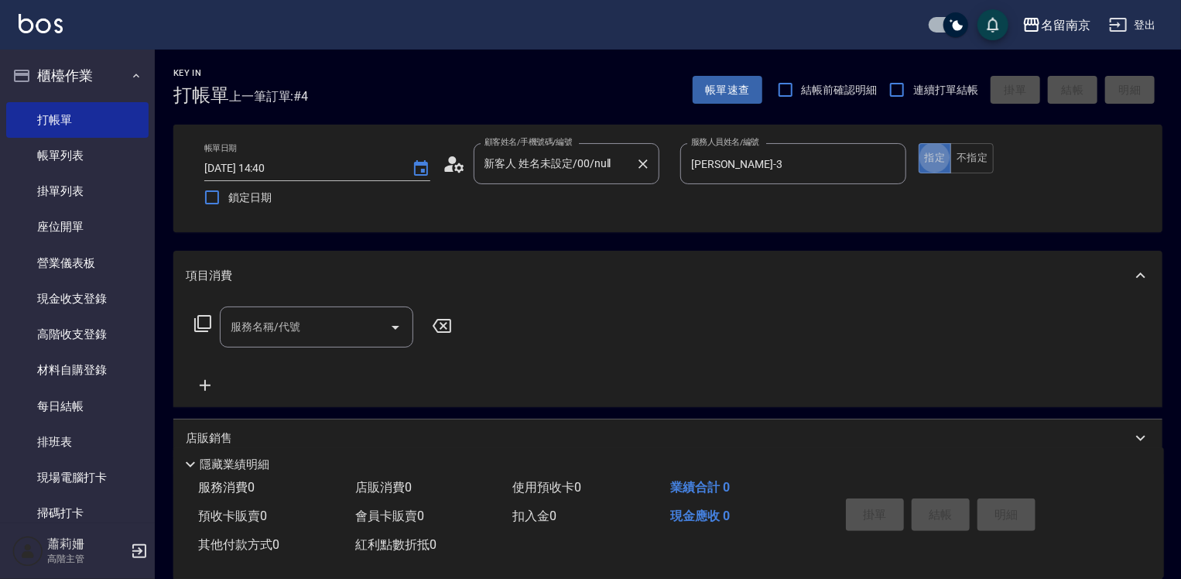
type button "true"
click at [272, 301] on div "服務名稱/代號 服務名稱/代號" at bounding box center [667, 353] width 989 height 107
click at [263, 321] on input "服務名稱/代號" at bounding box center [305, 327] width 156 height 27
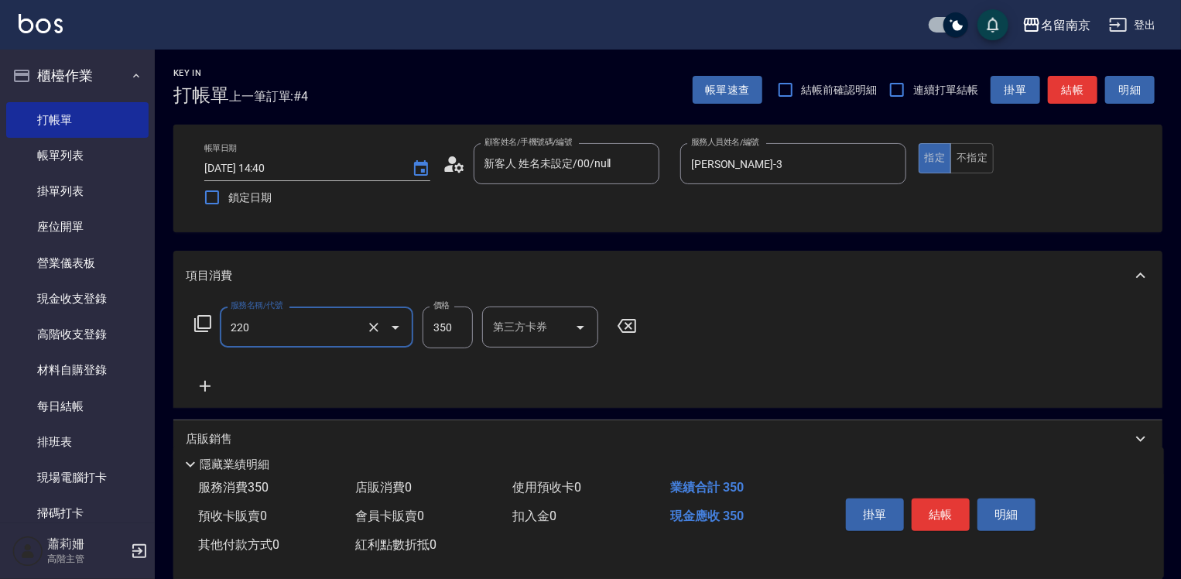
type input "洗髮(220)"
type input "400"
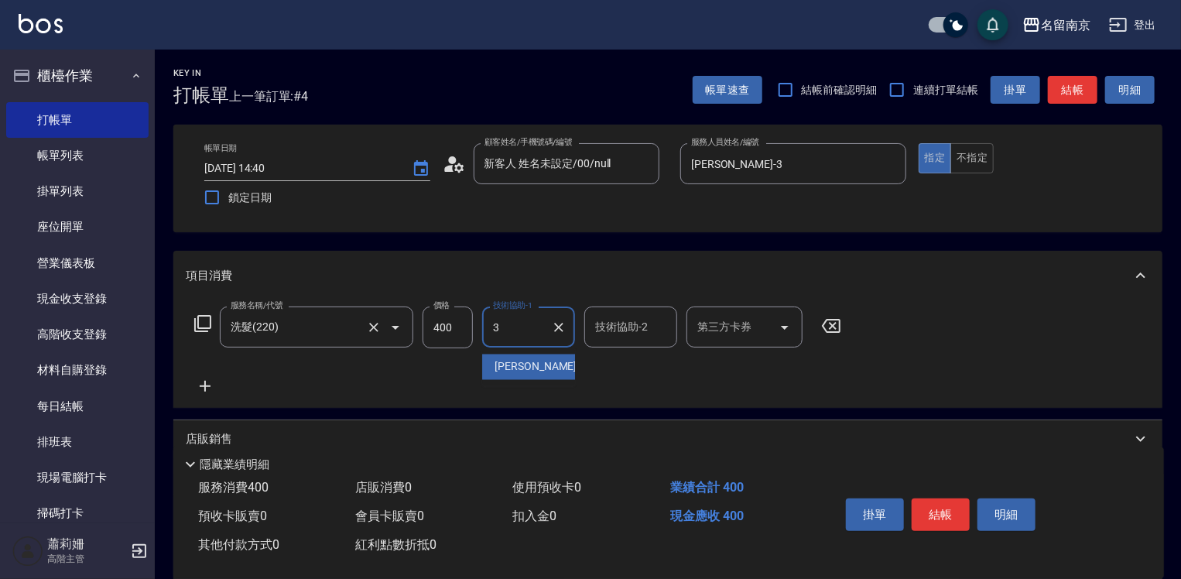
type input "[PERSON_NAME]-3"
click at [207, 389] on icon at bounding box center [205, 386] width 39 height 19
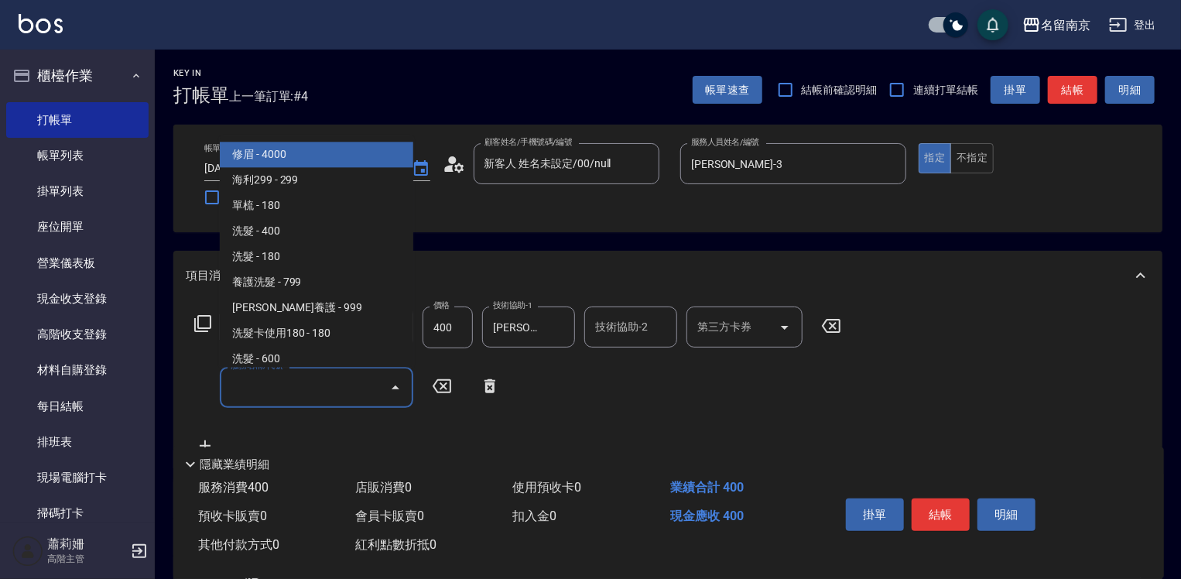
click at [247, 390] on input "服務名稱/代號" at bounding box center [305, 387] width 156 height 27
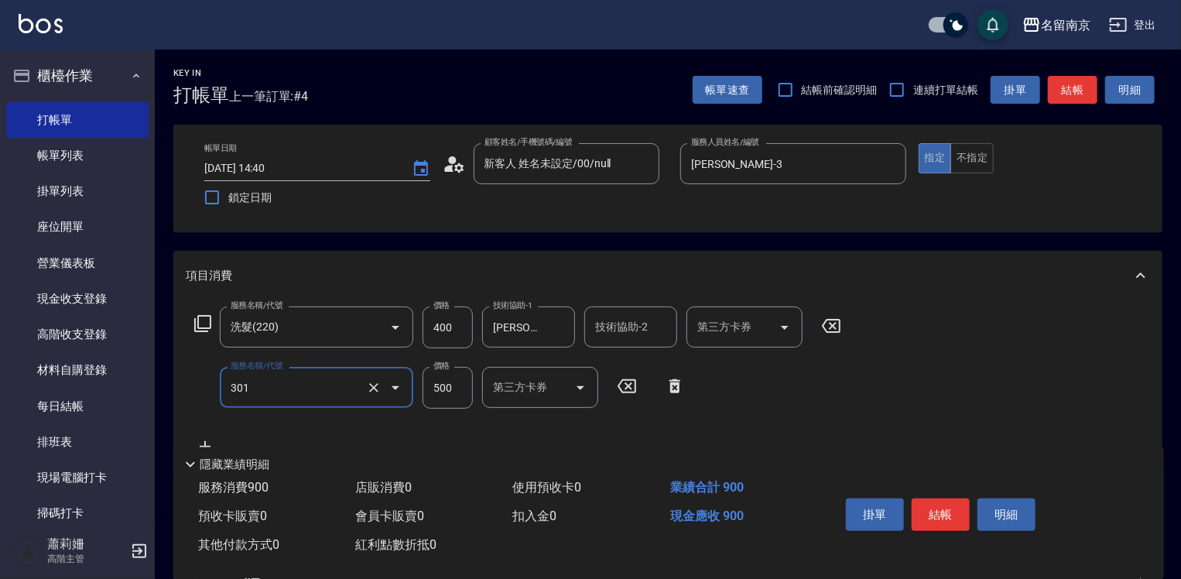
type input "剪髮(301)"
type input "550"
click at [199, 321] on icon at bounding box center [203, 323] width 19 height 19
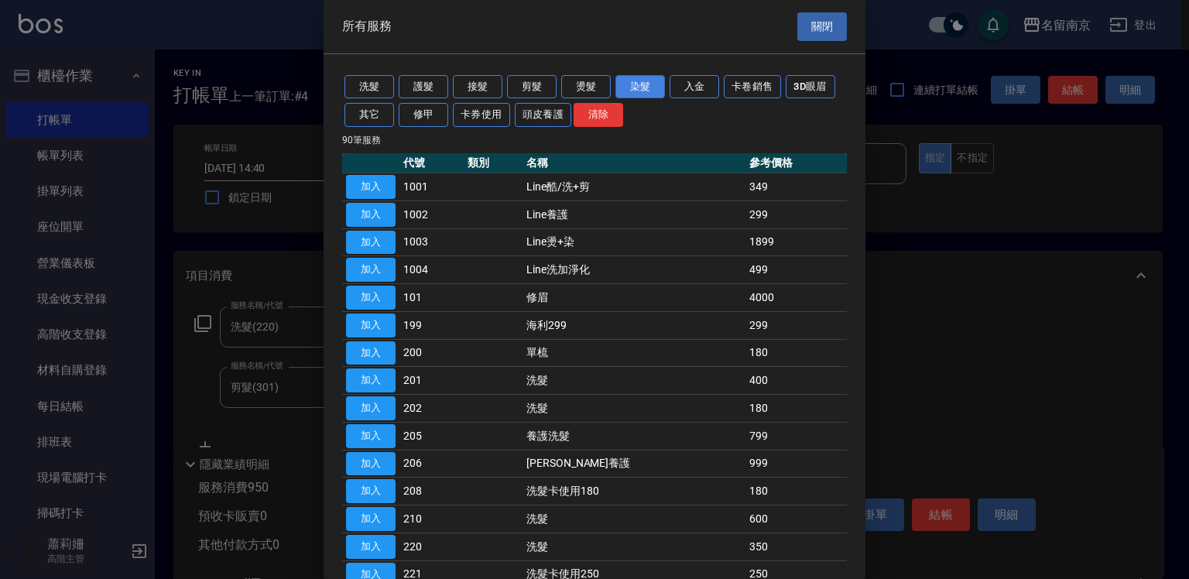
click at [642, 85] on button "染髮" at bounding box center [641, 87] width 50 height 24
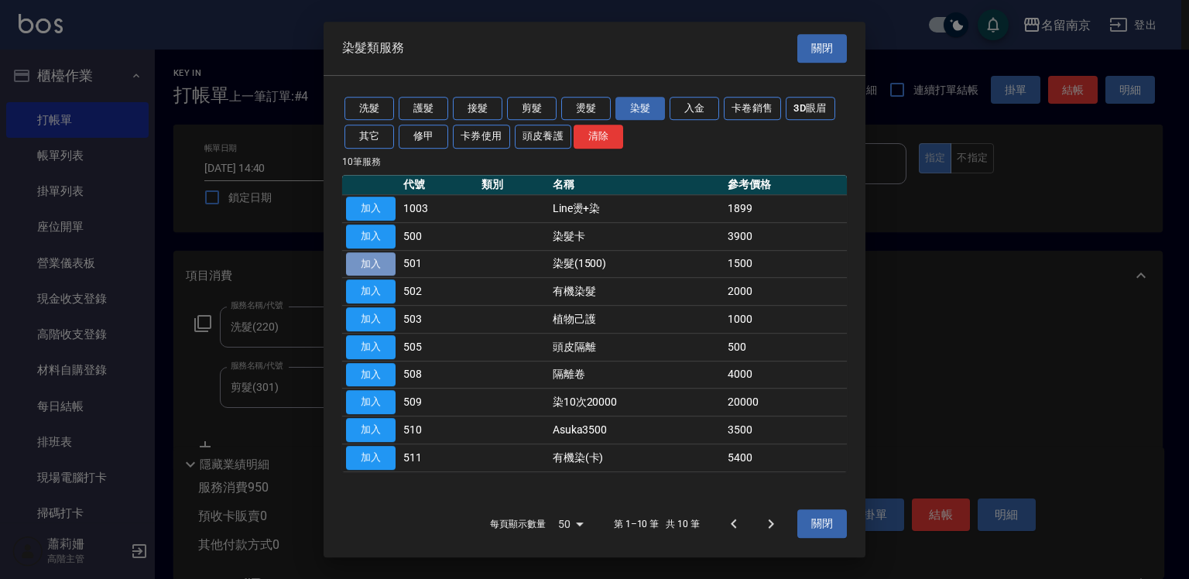
click at [384, 260] on button "加入" at bounding box center [371, 264] width 50 height 24
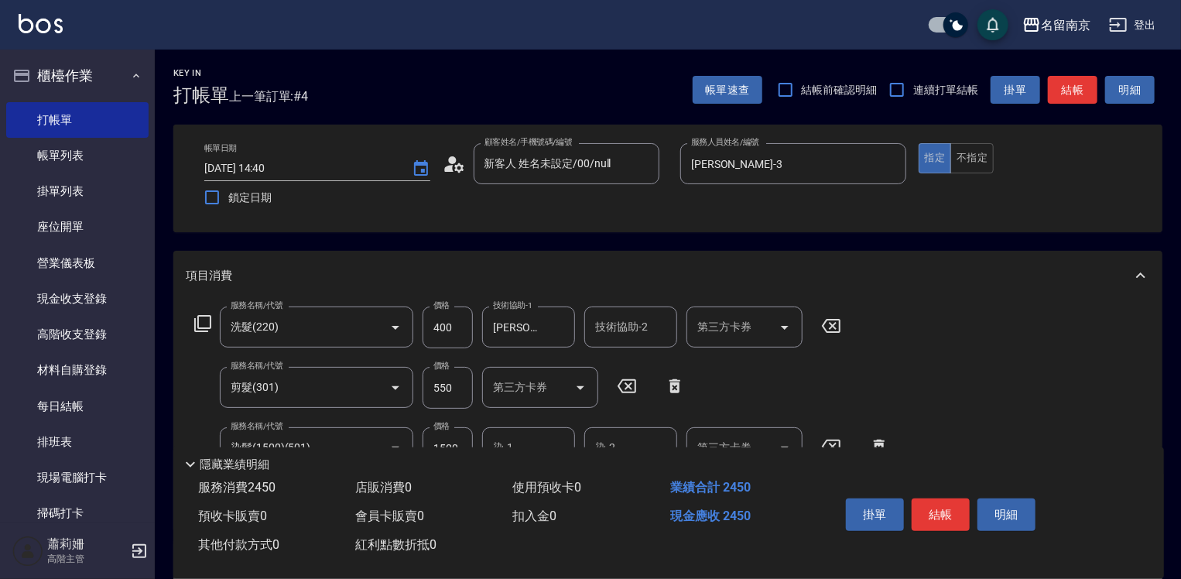
scroll to position [155, 0]
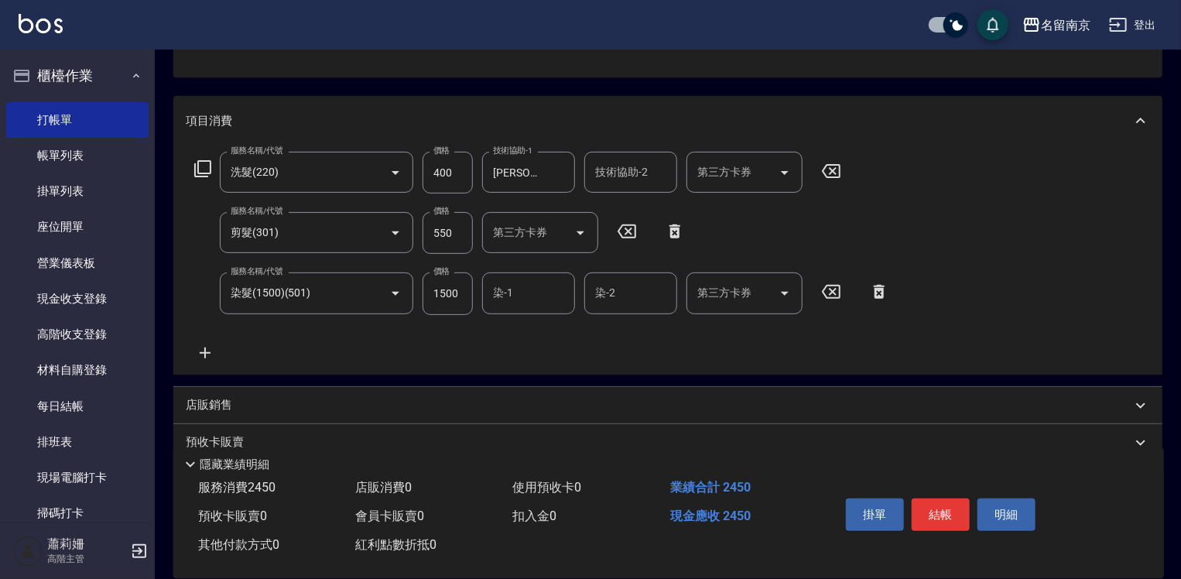
click at [454, 297] on input "1500" at bounding box center [448, 294] width 50 height 42
type input "4000"
type input "[PERSON_NAME]-3"
click at [211, 165] on icon at bounding box center [202, 168] width 17 height 17
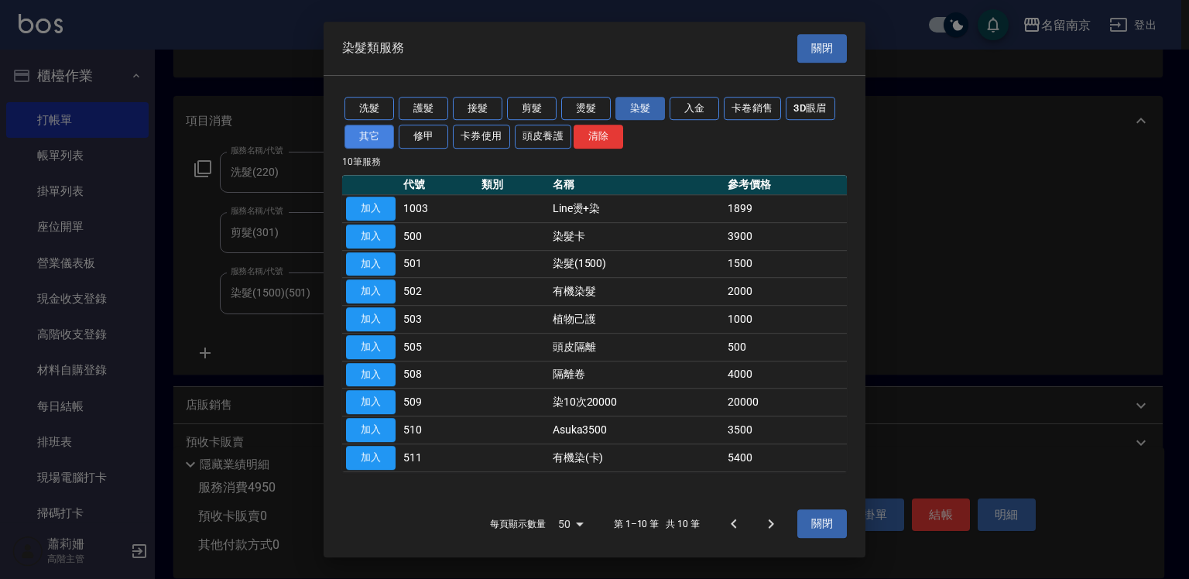
click at [355, 142] on button "其它" at bounding box center [370, 137] width 50 height 24
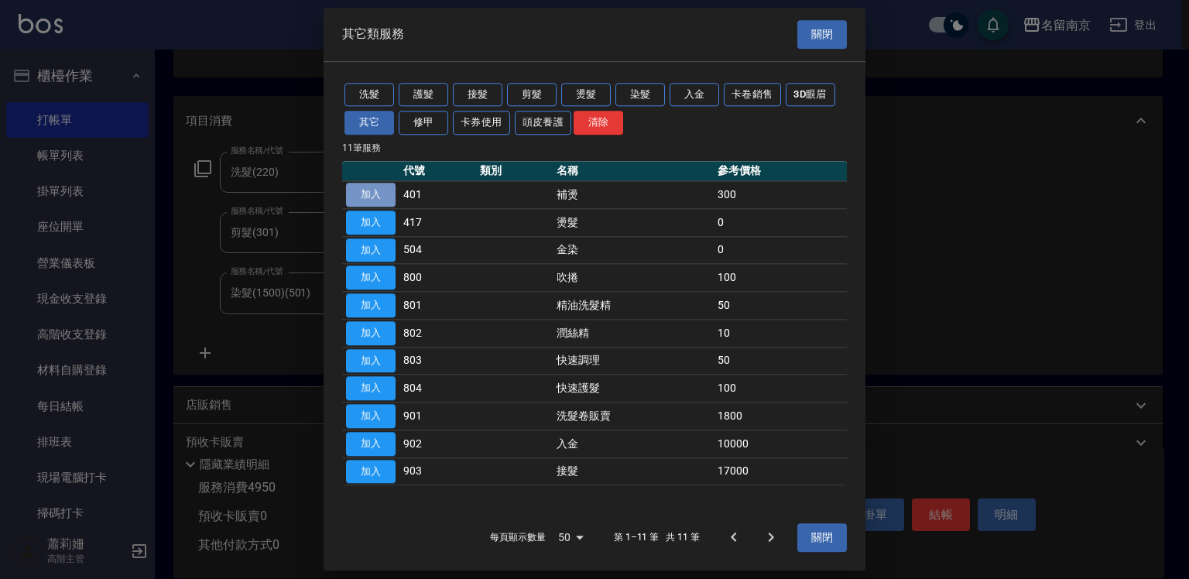
click at [379, 197] on button "加入" at bounding box center [371, 195] width 50 height 24
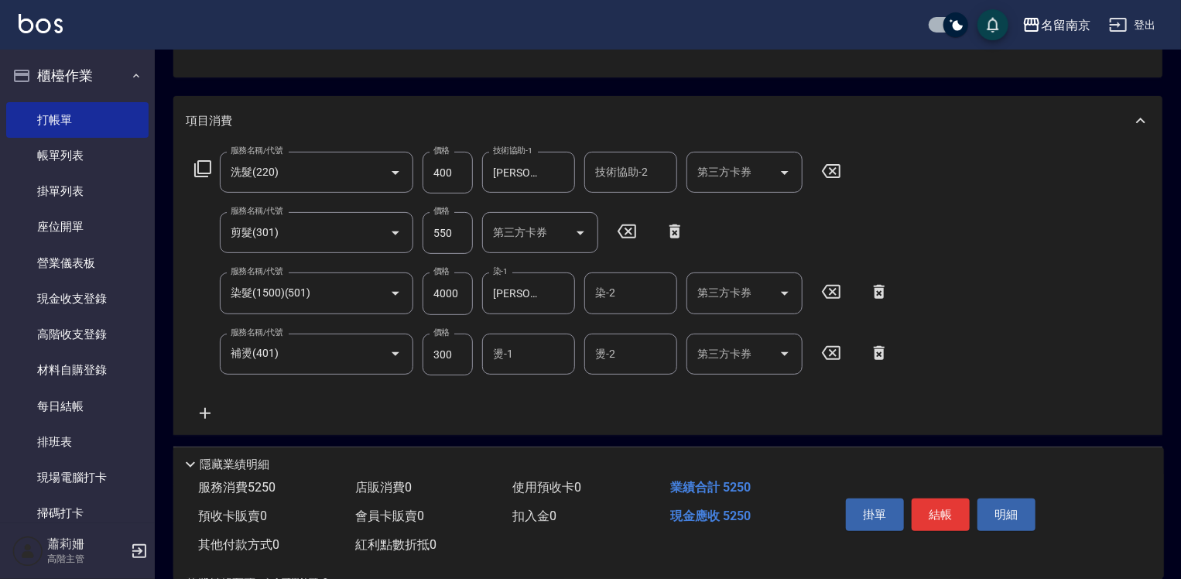
click at [450, 352] on input "300" at bounding box center [448, 355] width 50 height 42
type input "500"
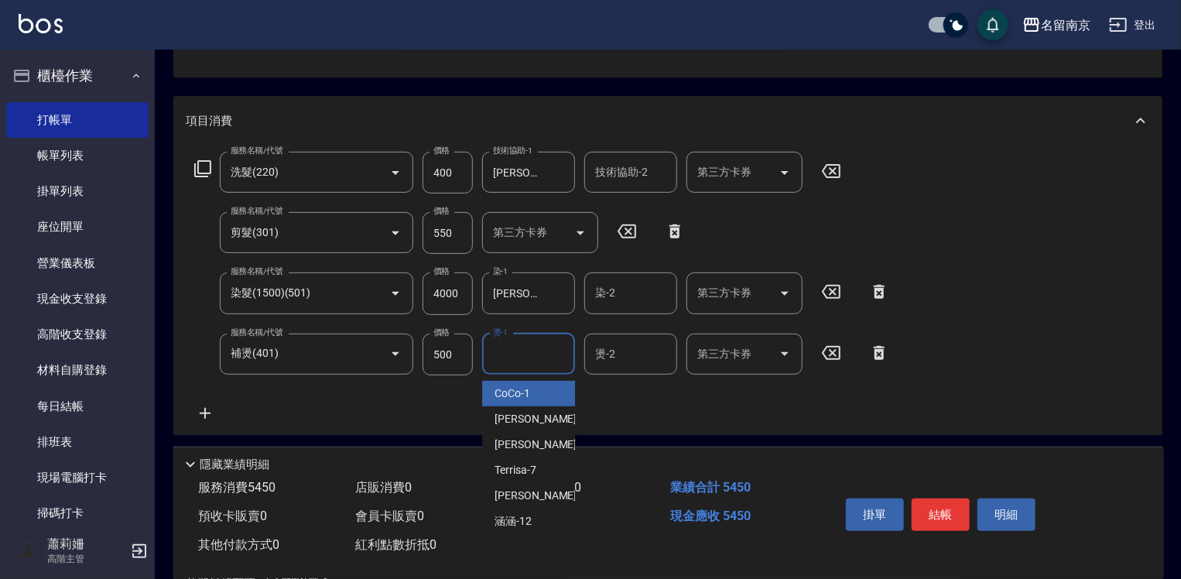
click at [540, 355] on input "燙-1" at bounding box center [528, 354] width 79 height 27
type input "[PERSON_NAME]-3"
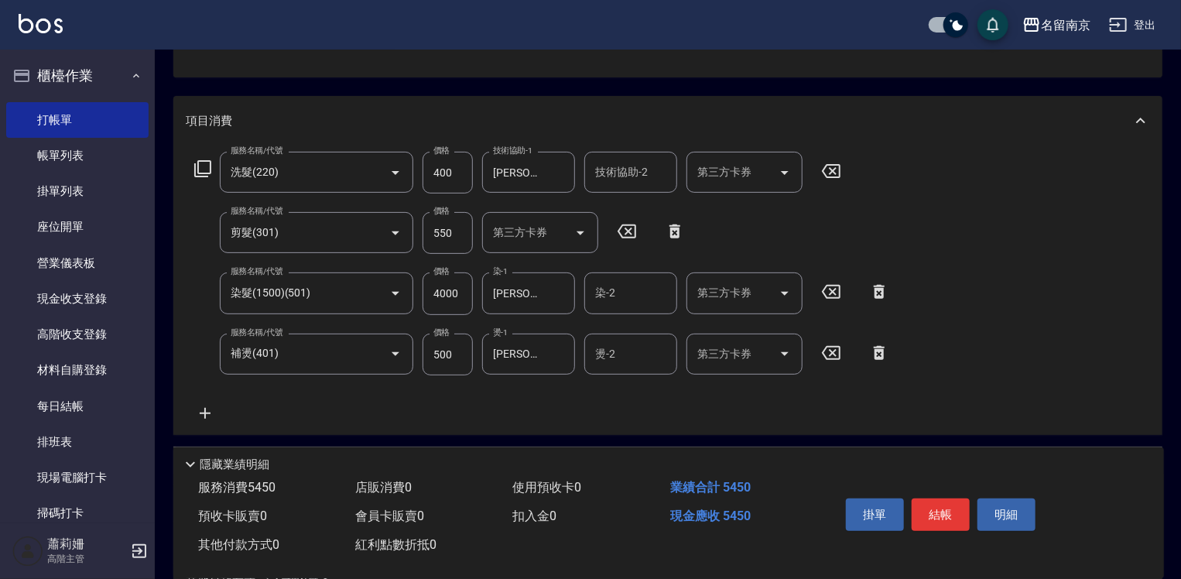
click at [209, 167] on icon at bounding box center [203, 168] width 19 height 19
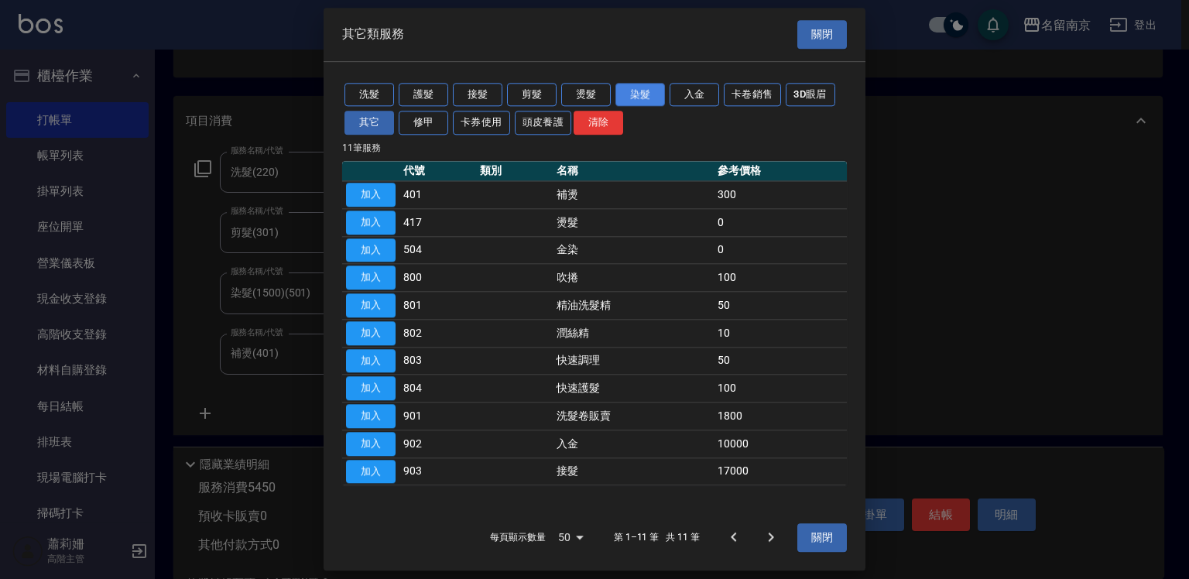
click at [646, 89] on button "染髮" at bounding box center [641, 95] width 50 height 24
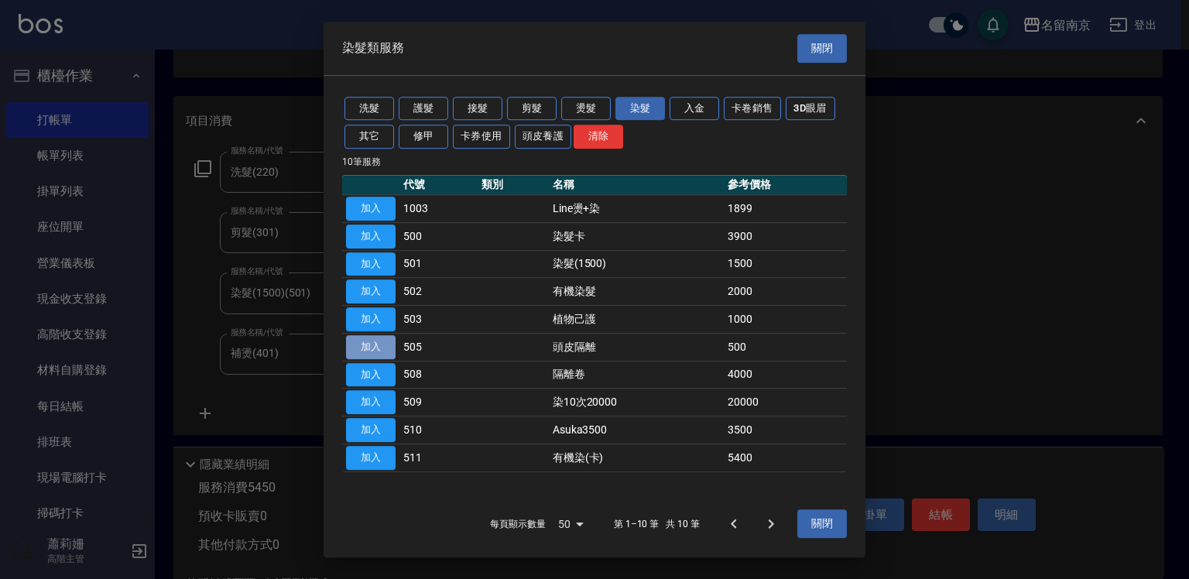
click at [387, 347] on button "加入" at bounding box center [371, 347] width 50 height 24
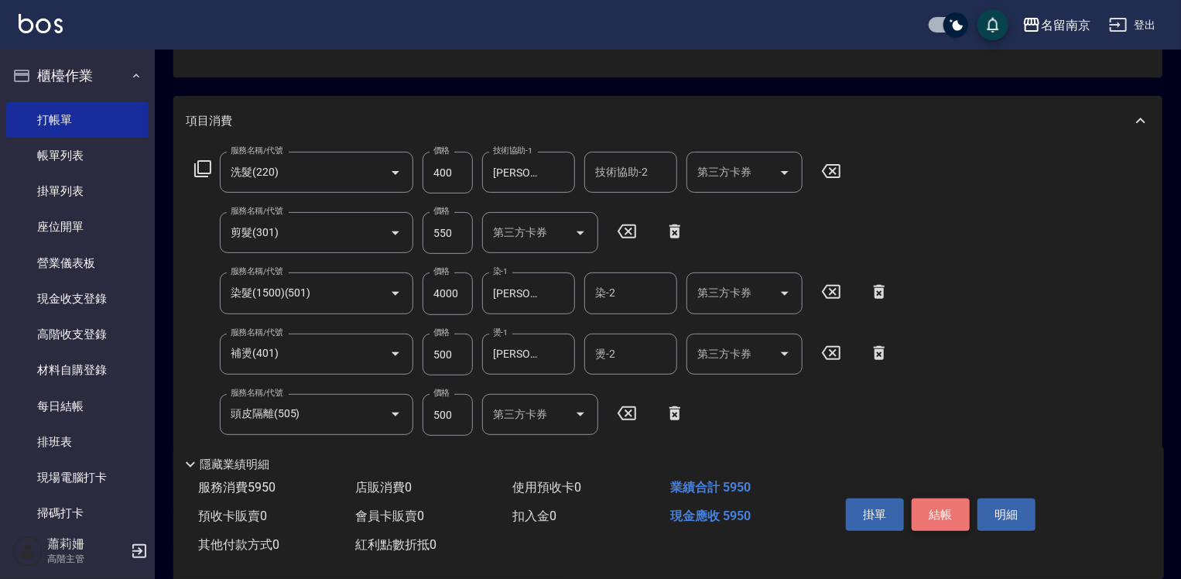
click at [929, 513] on button "結帳" at bounding box center [941, 515] width 58 height 33
